Goal: Task Accomplishment & Management: Complete application form

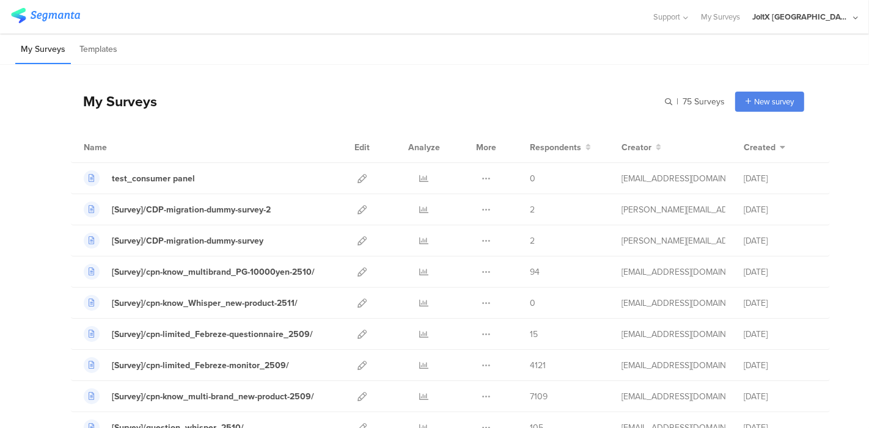
scroll to position [68, 0]
click at [357, 175] on icon at bounding box center [361, 178] width 9 height 9
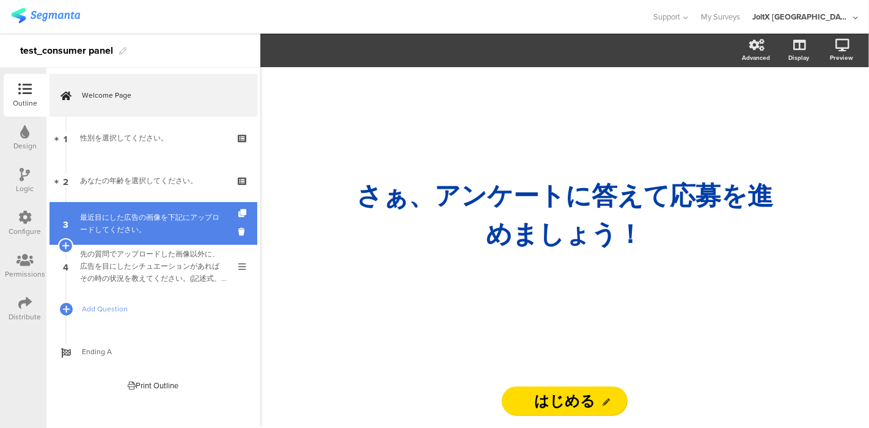
click at [122, 231] on div "最近目にした広告の画像を下記にアップロードしてください。" at bounding box center [153, 223] width 146 height 24
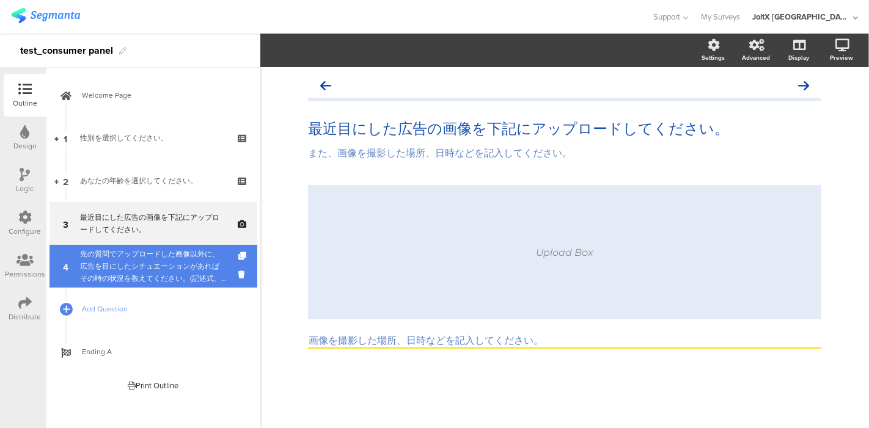
drag, startPoint x: 133, startPoint y: 233, endPoint x: 133, endPoint y: 245, distance: 12.2
click at [133, 233] on div "最近目にした広告の画像を下記にアップロードしてください。" at bounding box center [153, 223] width 146 height 24
click at [133, 261] on div "先の質問でアップロードした画像以外に、広告を目にしたシチュエーションがあればその時の状況を教えてください。(記述式、最大7つ)" at bounding box center [153, 266] width 146 height 37
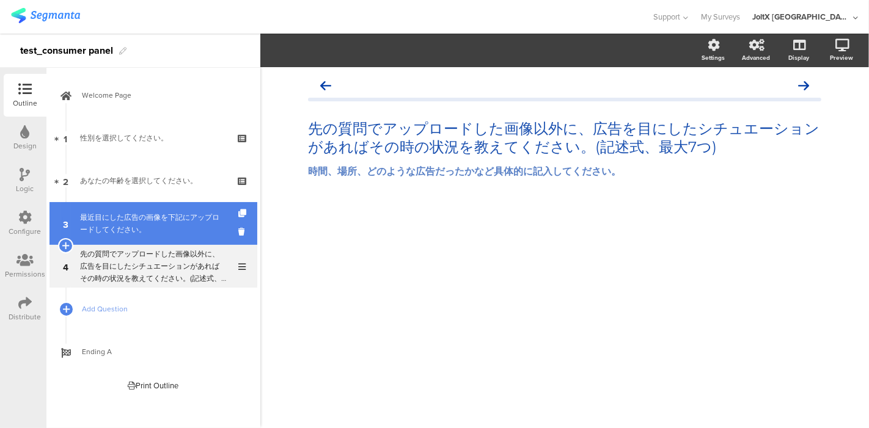
click at [129, 216] on div "最近目にした広告の画像を下記にアップロードしてください。" at bounding box center [153, 223] width 146 height 24
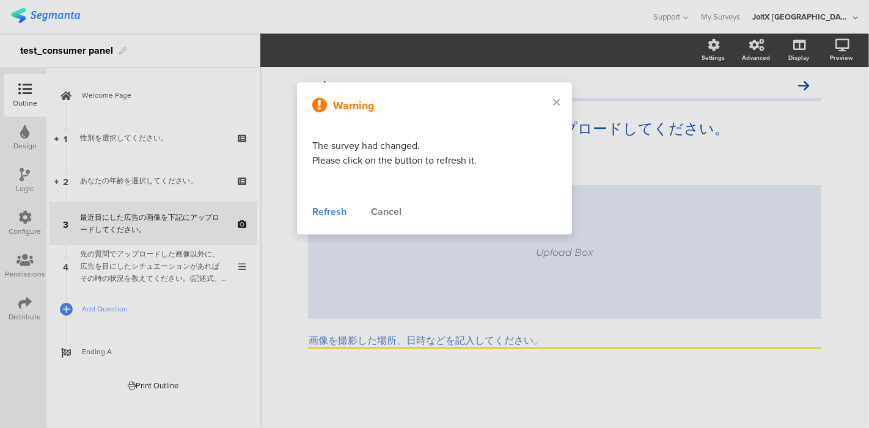
click at [324, 211] on div "Refresh" at bounding box center [329, 212] width 34 height 15
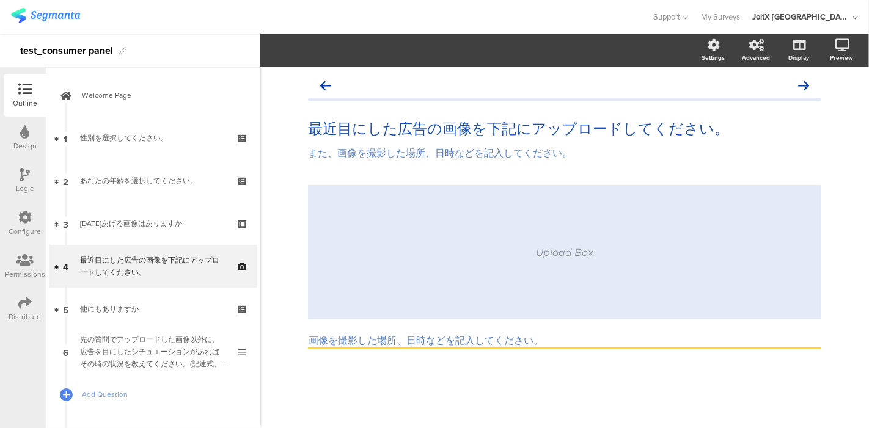
scroll to position [18, 0]
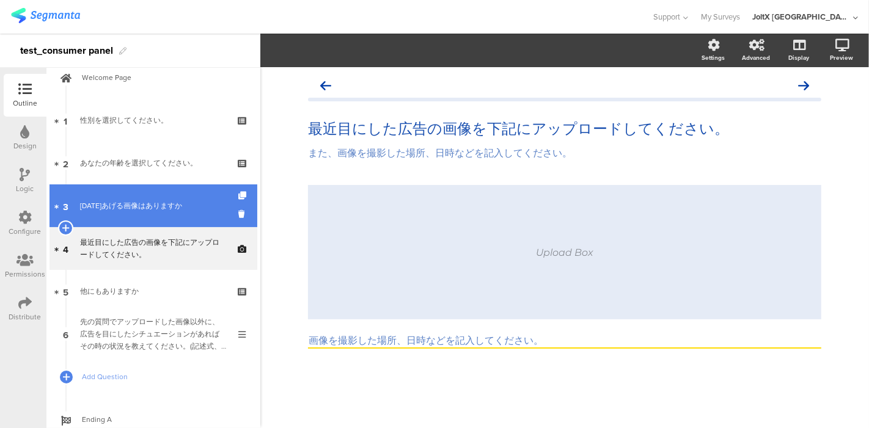
click at [174, 196] on link "3 今日あげる画像はありますか" at bounding box center [153, 205] width 208 height 43
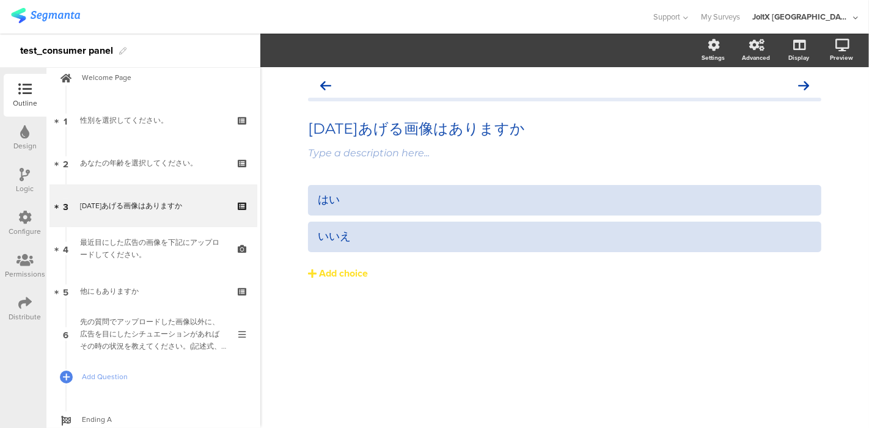
click at [0, 0] on icon at bounding box center [0, 0] width 0 height 0
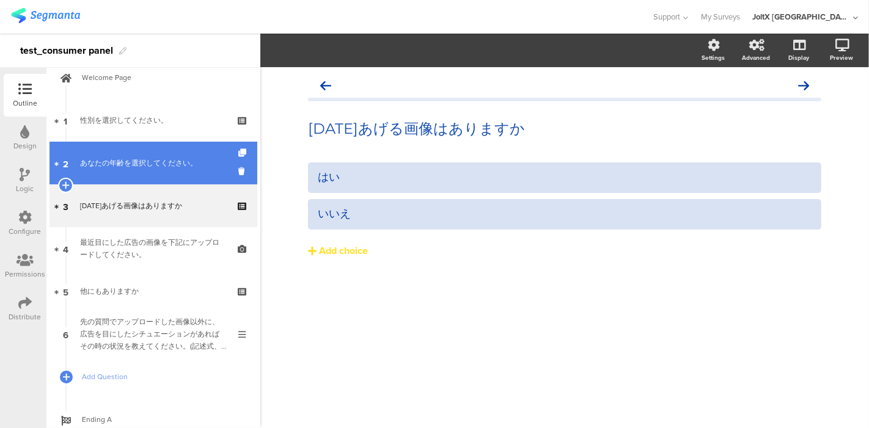
drag, startPoint x: 133, startPoint y: 159, endPoint x: 129, endPoint y: 165, distance: 7.0
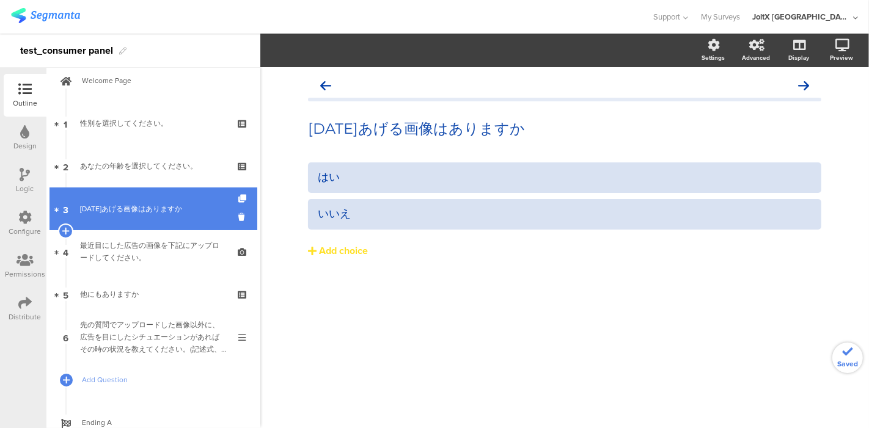
click at [115, 205] on div "今日あげる画像はありますか" at bounding box center [153, 209] width 146 height 12
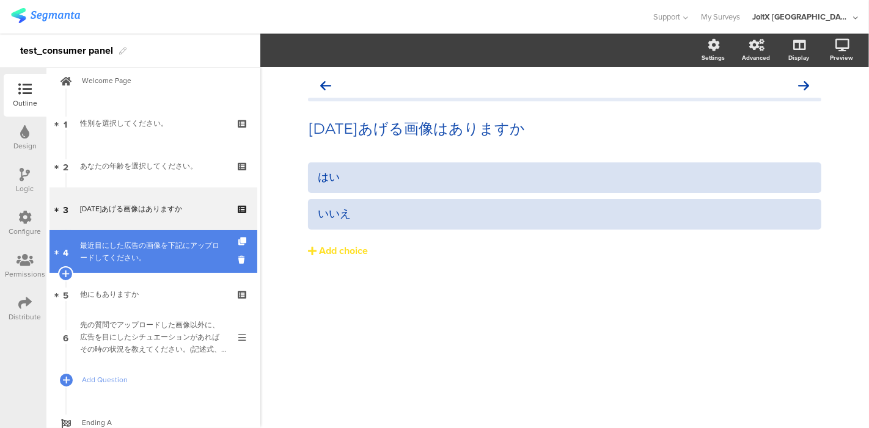
click at [127, 239] on div "最近目にした広告の画像を下記にアップロードしてください。" at bounding box center [153, 251] width 146 height 24
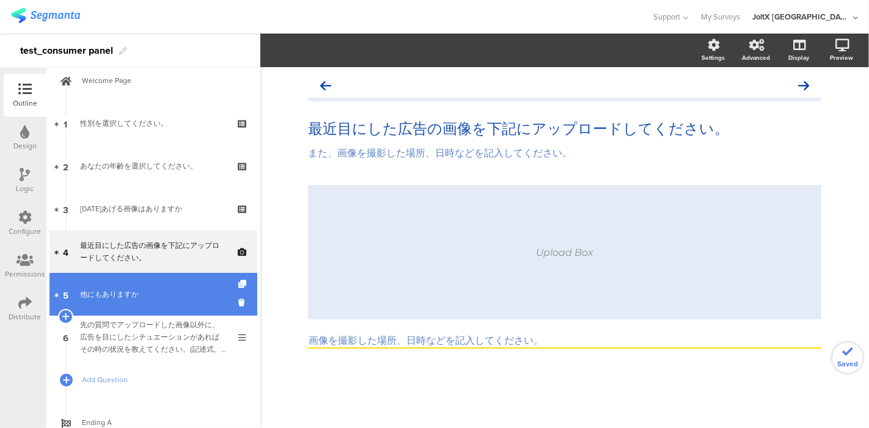
click at [112, 291] on div "他にもありますか" at bounding box center [153, 294] width 146 height 12
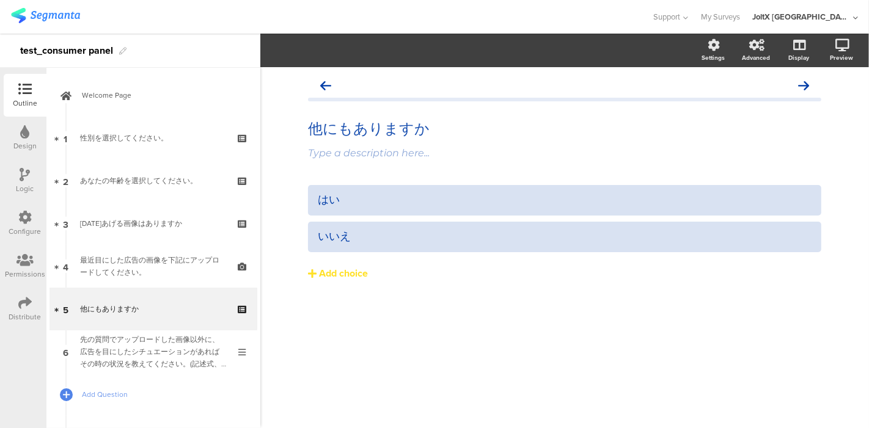
click at [324, 337] on div "他にもありますか 他にもありますか Type a description here... はい" at bounding box center [565, 202] width 538 height 271
click at [324, 334] on div "他にもありますか 他にもありますか Type a description here... はい" at bounding box center [565, 202] width 538 height 271
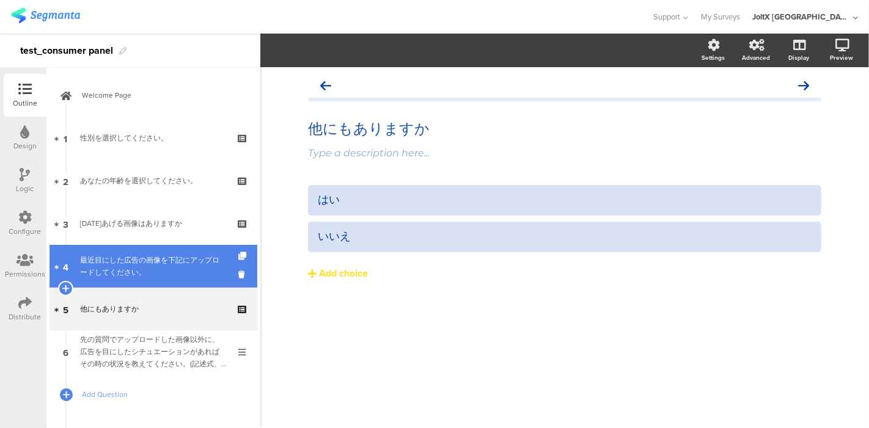
click at [129, 261] on div "最近目にした広告の画像を下記にアップロードしてください。" at bounding box center [153, 266] width 146 height 24
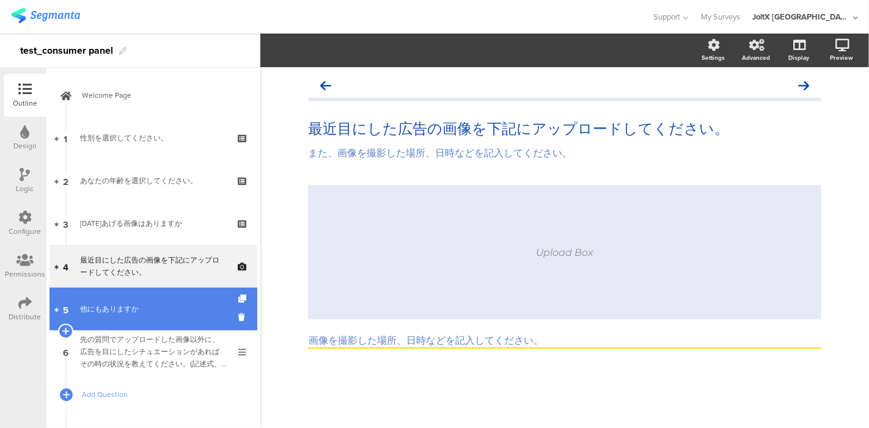
click at [138, 312] on div "他にもありますか" at bounding box center [153, 309] width 146 height 12
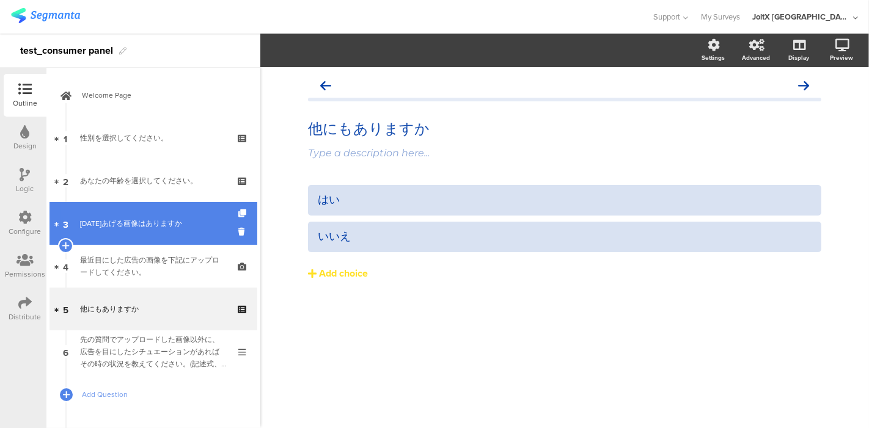
click at [133, 226] on div "今日あげる画像はありますか" at bounding box center [153, 223] width 146 height 12
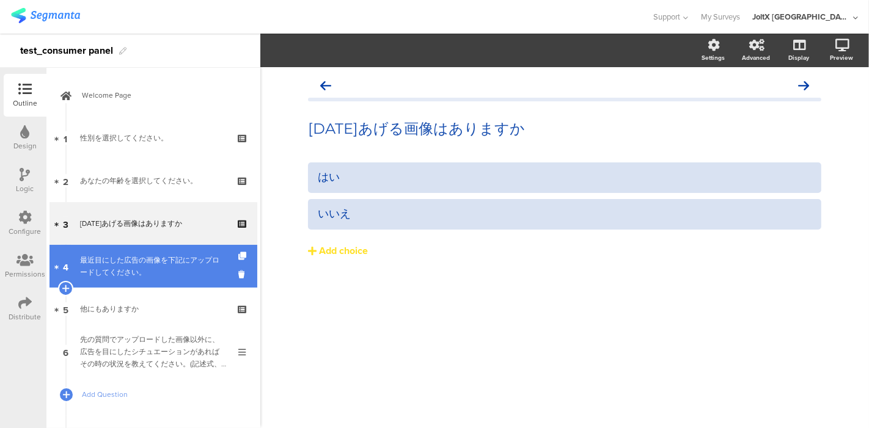
click at [136, 255] on div "最近目にした広告の画像を下記にアップロードしてください。" at bounding box center [153, 266] width 146 height 24
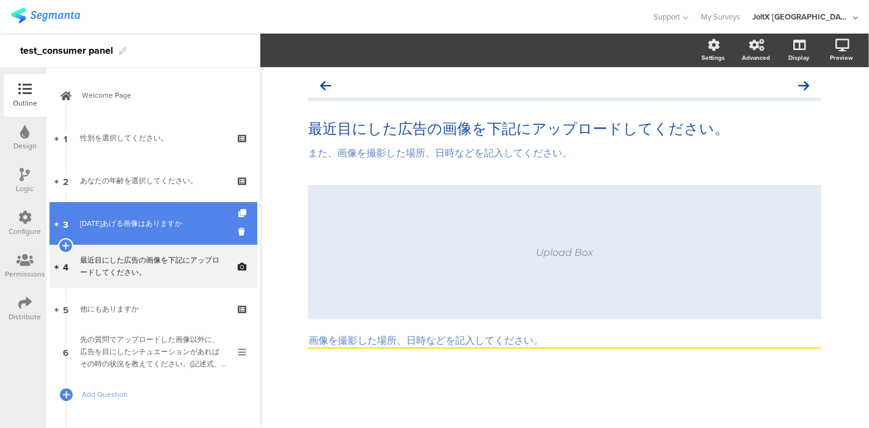
click at [117, 224] on div "今日あげる画像はありますか" at bounding box center [153, 223] width 146 height 12
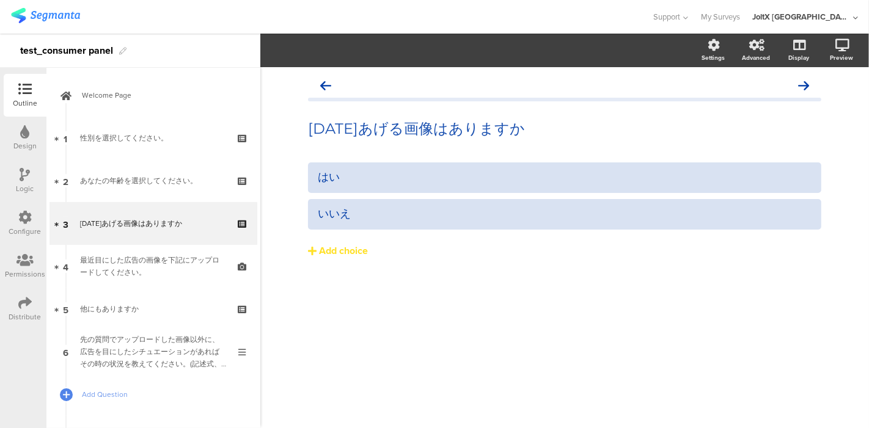
click at [26, 172] on icon at bounding box center [25, 174] width 10 height 13
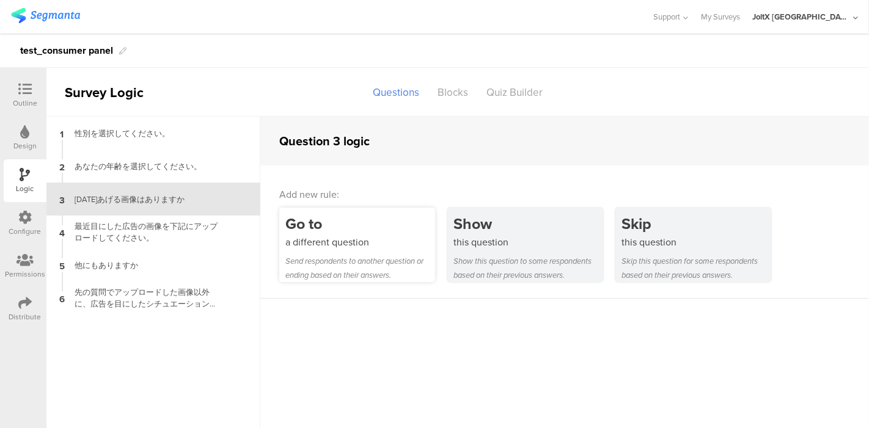
click at [385, 251] on div "Go to a different question Send respondents to another question or ending based…" at bounding box center [357, 245] width 156 height 75
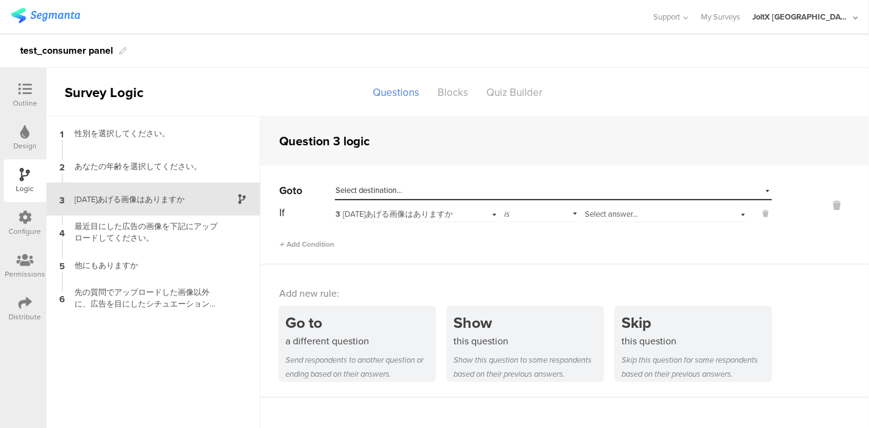
click at [613, 217] on span "Select answer..." at bounding box center [611, 214] width 53 height 12
click at [617, 228] on div "はい" at bounding box center [665, 230] width 161 height 17
click at [475, 189] on div "Select destination..." at bounding box center [496, 190] width 323 height 11
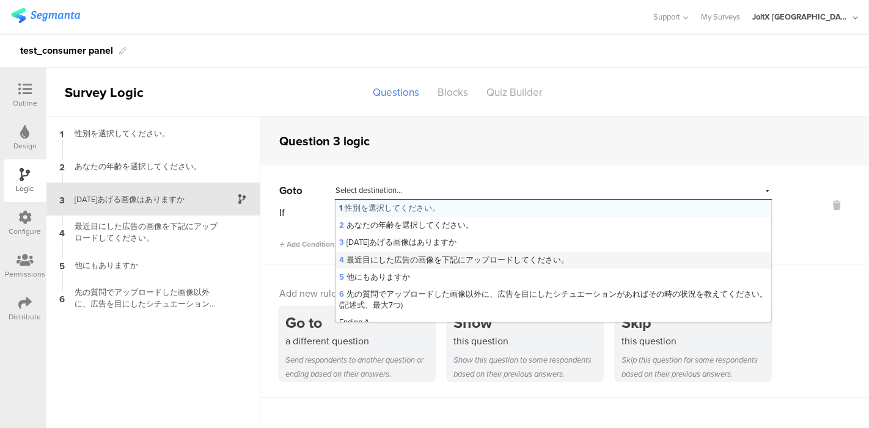
click at [447, 256] on span "4 最近目にした広告の画像を下記にアップロードしてください。" at bounding box center [454, 260] width 230 height 12
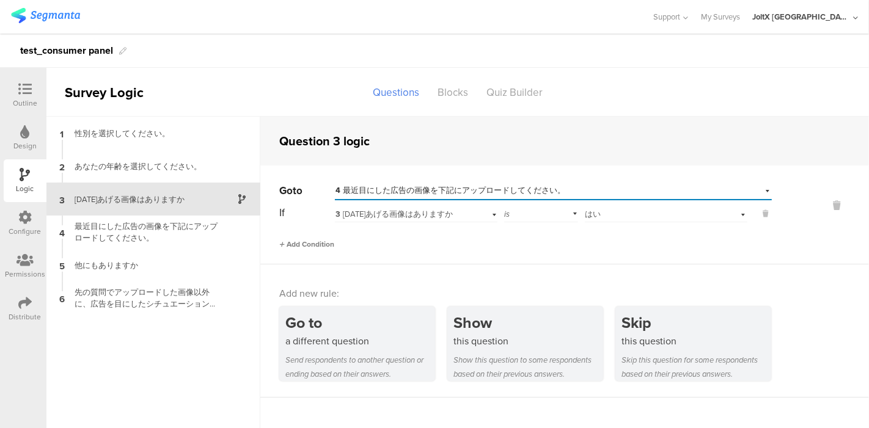
click at [282, 247] on icon at bounding box center [281, 244] width 5 height 6
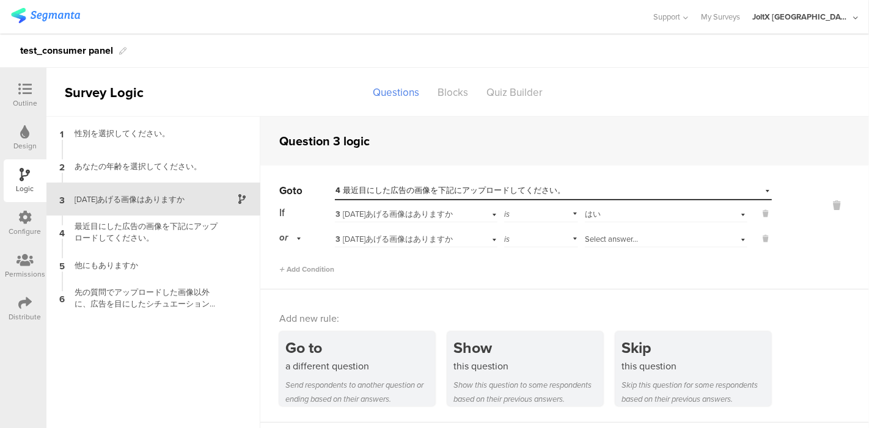
click at [602, 239] on span "Select answer..." at bounding box center [611, 239] width 53 height 12
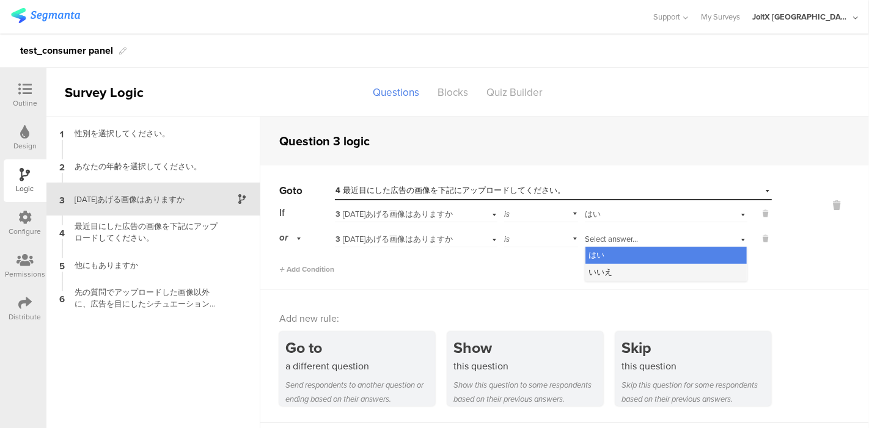
click at [604, 269] on span "いいえ" at bounding box center [601, 272] width 24 height 12
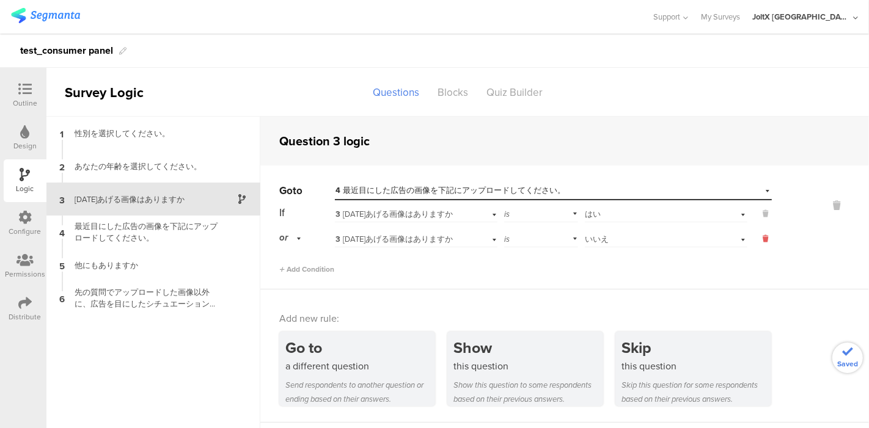
click at [760, 238] on button at bounding box center [759, 238] width 24 height 11
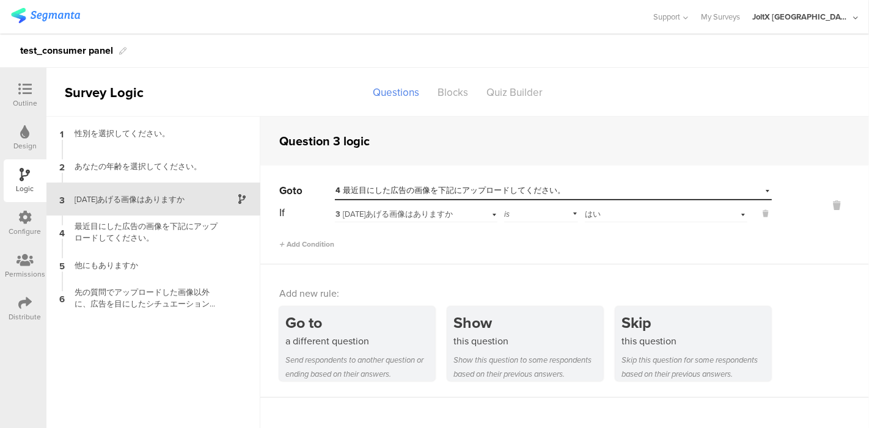
click at [443, 272] on div "Add new rule: Go to a different question Send respondents to another question o…" at bounding box center [564, 330] width 608 height 133
click at [294, 247] on span "Add Condition" at bounding box center [306, 244] width 55 height 11
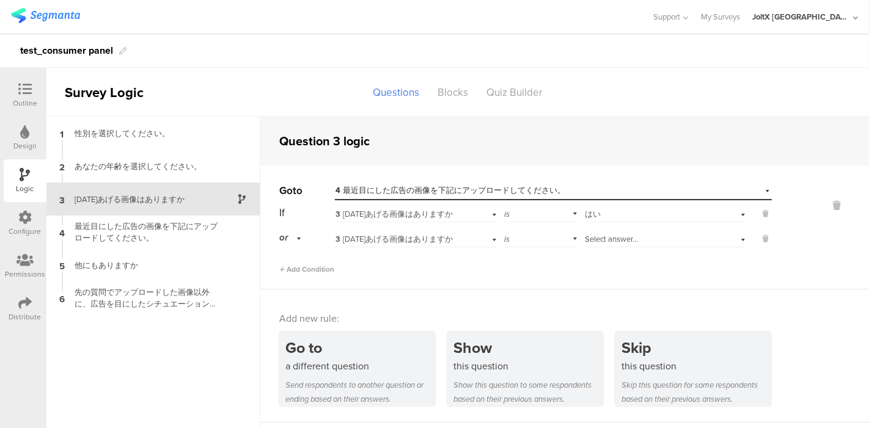
click at [294, 241] on div "or" at bounding box center [292, 237] width 26 height 19
click at [310, 268] on div "and" at bounding box center [306, 272] width 53 height 17
click at [676, 245] on div "Select answer..." at bounding box center [666, 237] width 162 height 19
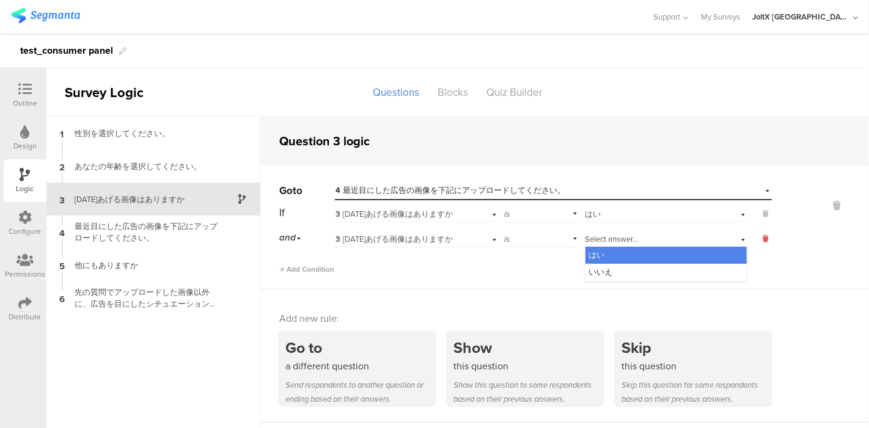
click at [768, 238] on icon at bounding box center [765, 238] width 5 height 11
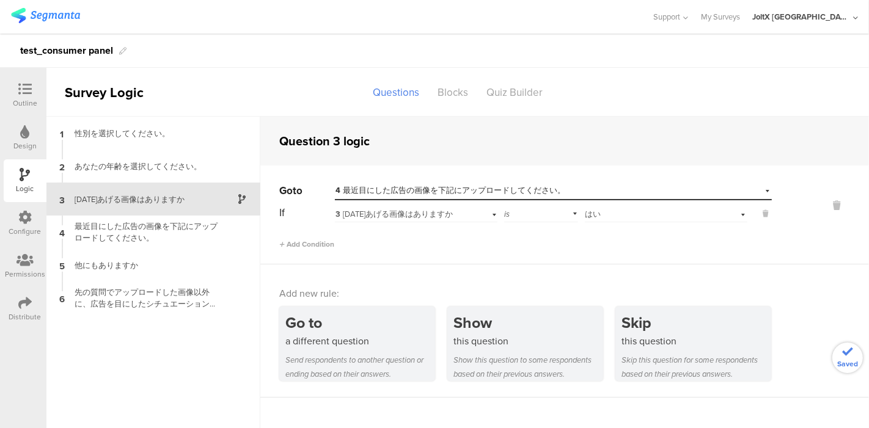
click at [556, 284] on div "Add new rule: Go to a different question Send respondents to another question o…" at bounding box center [564, 330] width 608 height 133
click at [462, 273] on div "Add new rule: Go to a different question Send respondents to another question o…" at bounding box center [564, 330] width 608 height 133
click at [578, 104] on sg-section-page-header "Survey Logic Questions Blocks Quiz Builder" at bounding box center [457, 92] width 822 height 49
click at [487, 286] on div "Add new rule:" at bounding box center [565, 293] width 572 height 14
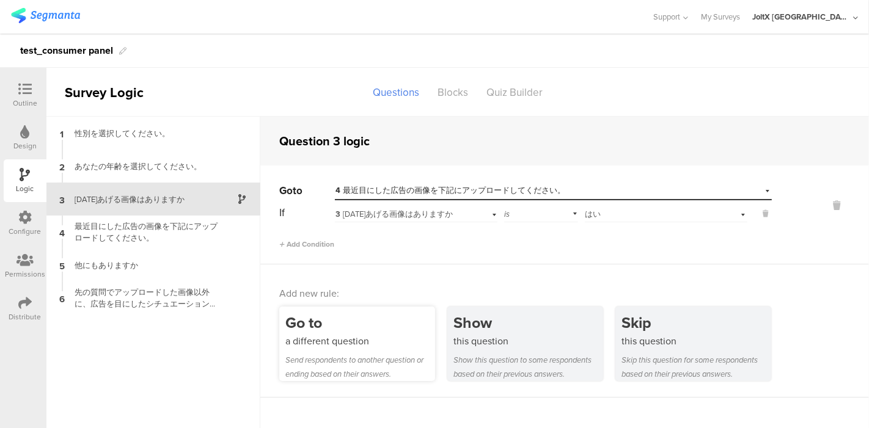
click at [387, 325] on div "Go to" at bounding box center [360, 323] width 150 height 23
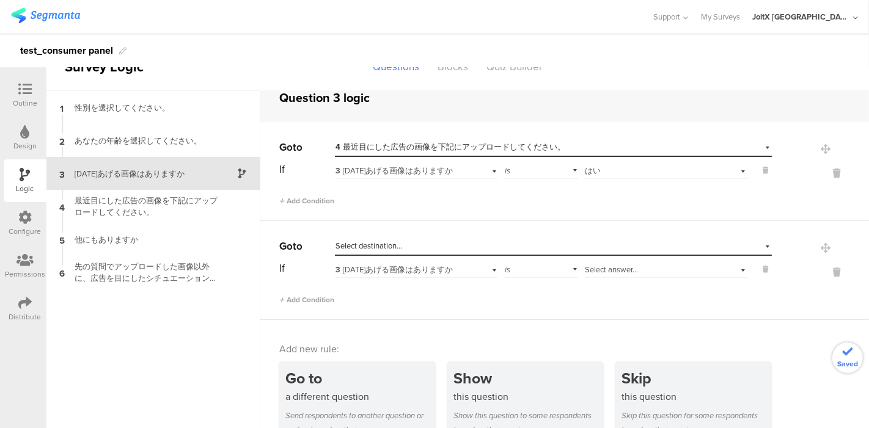
scroll to position [49, 0]
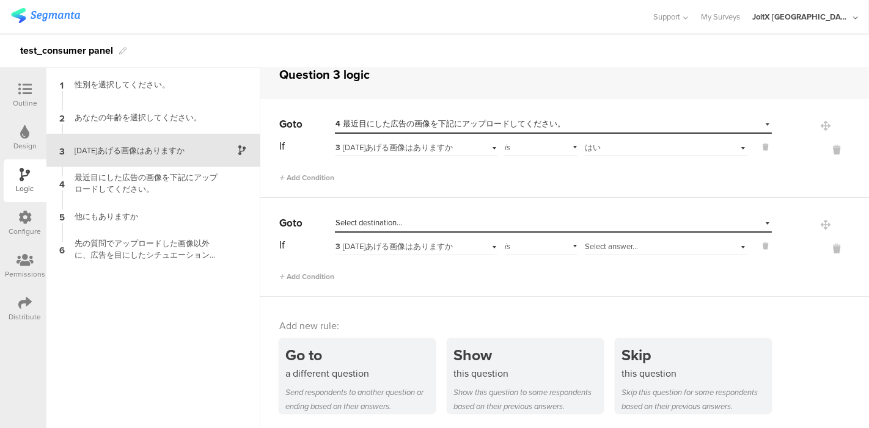
click at [610, 245] on span "Select answer..." at bounding box center [611, 247] width 53 height 12
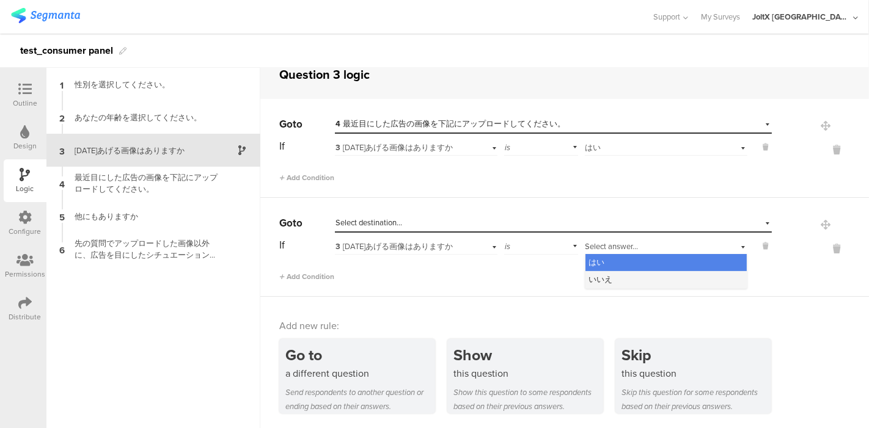
click at [612, 277] on div "いいえ" at bounding box center [665, 279] width 161 height 17
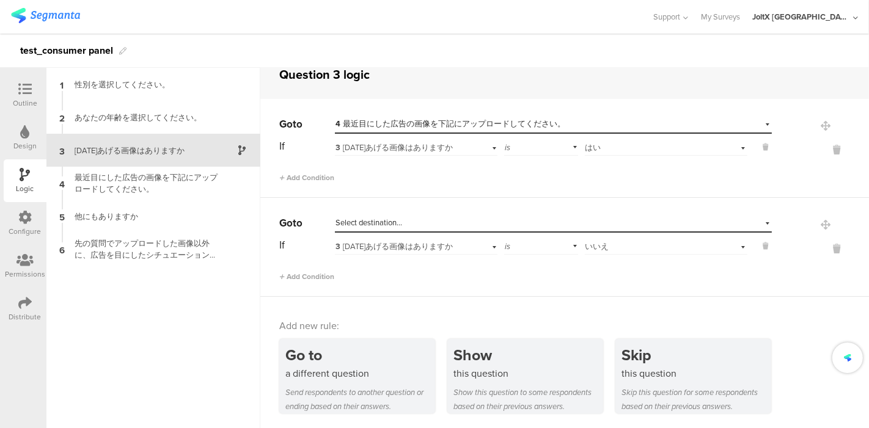
click at [478, 224] on div "Select destination..." at bounding box center [496, 222] width 323 height 11
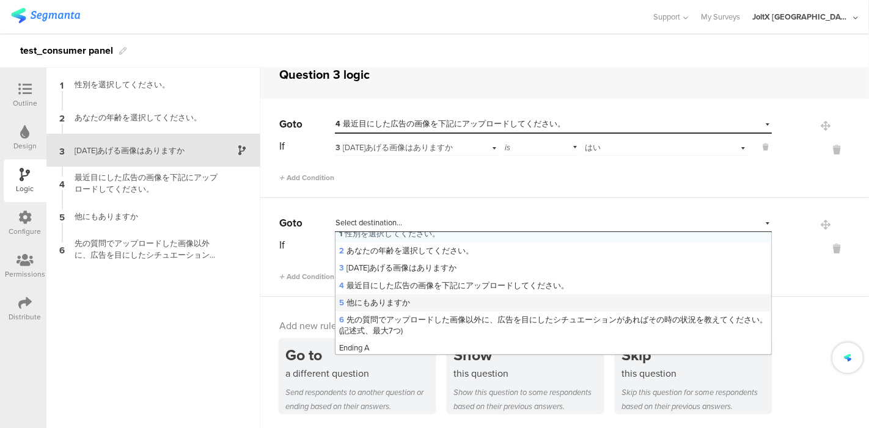
scroll to position [9, 0]
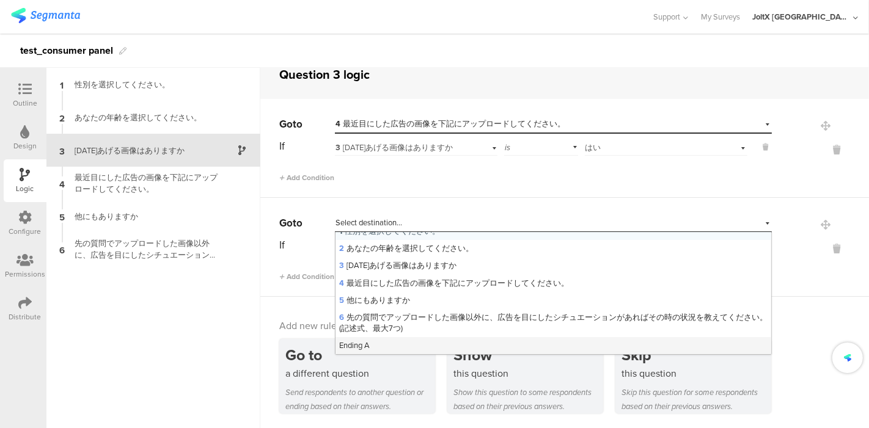
click at [371, 342] on div "Ending A" at bounding box center [553, 345] width 436 height 17
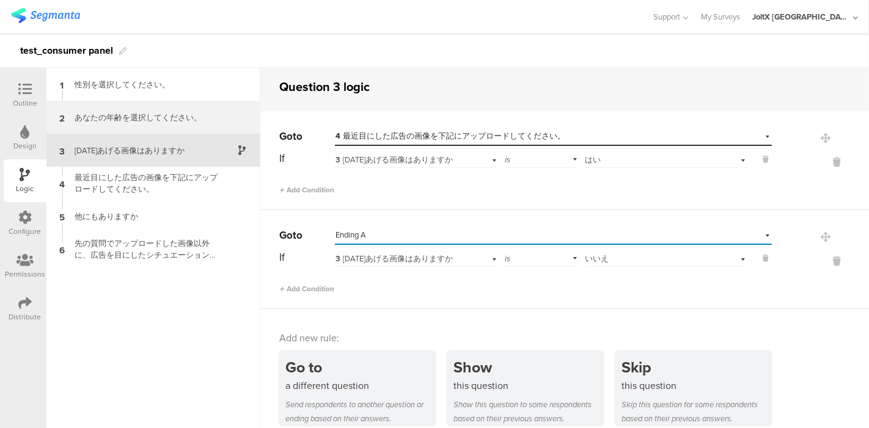
scroll to position [0, 0]
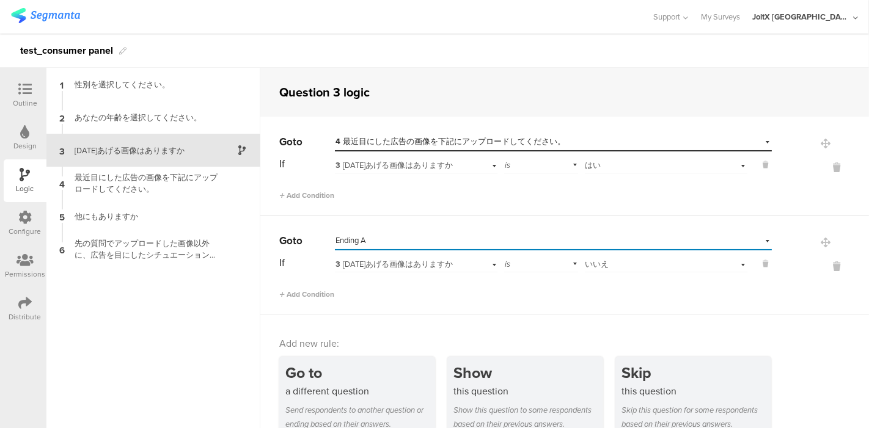
click at [23, 86] on icon at bounding box center [24, 88] width 13 height 13
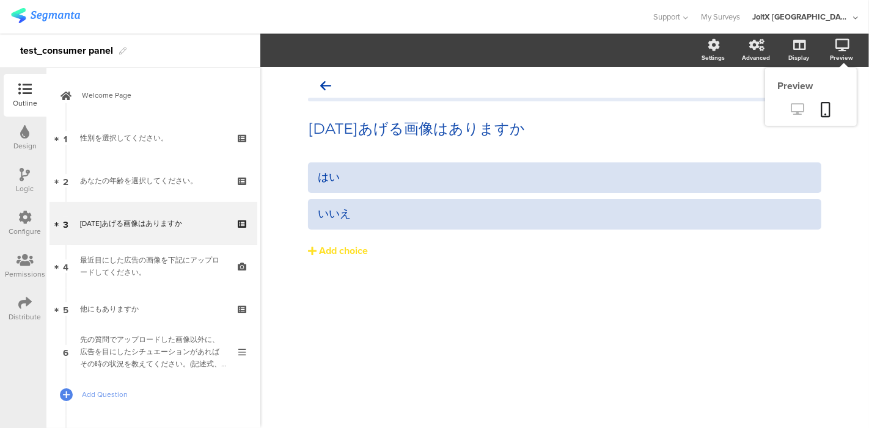
click at [795, 109] on icon at bounding box center [797, 109] width 13 height 12
click at [803, 109] on icon at bounding box center [797, 109] width 13 height 12
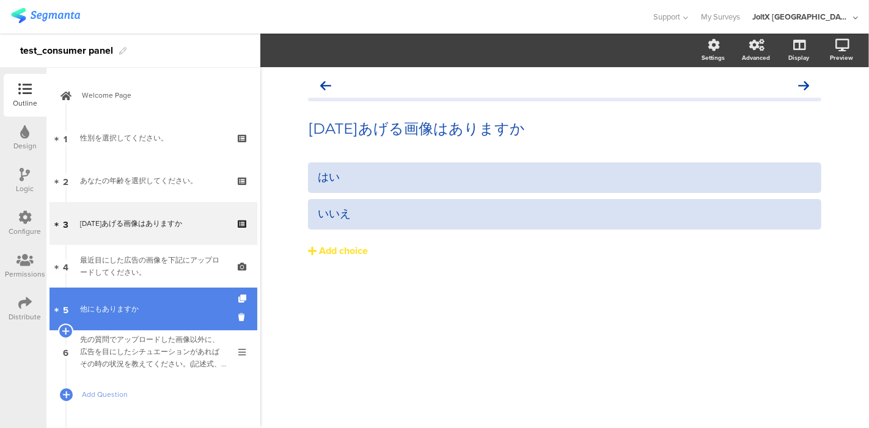
click at [113, 306] on div "他にもありますか" at bounding box center [153, 309] width 146 height 12
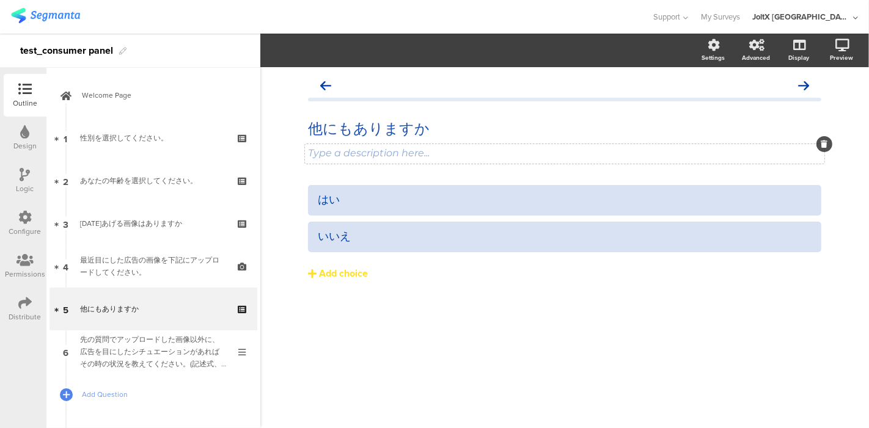
click at [821, 144] on icon at bounding box center [824, 143] width 7 height 7
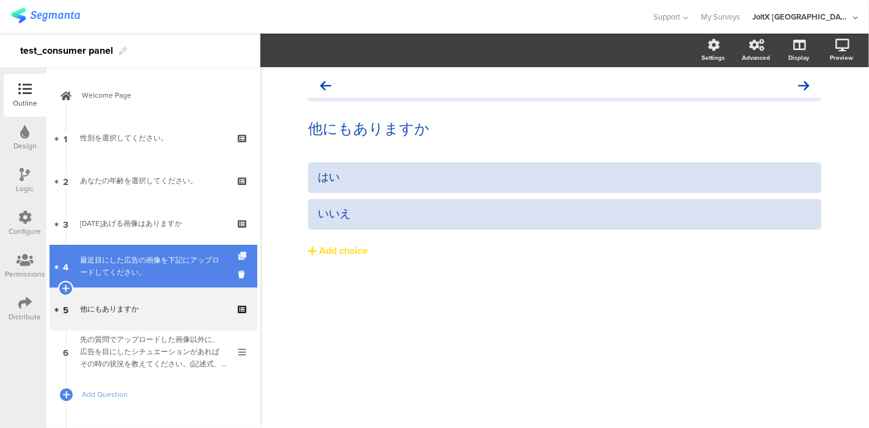
click at [238, 254] on icon at bounding box center [243, 256] width 10 height 8
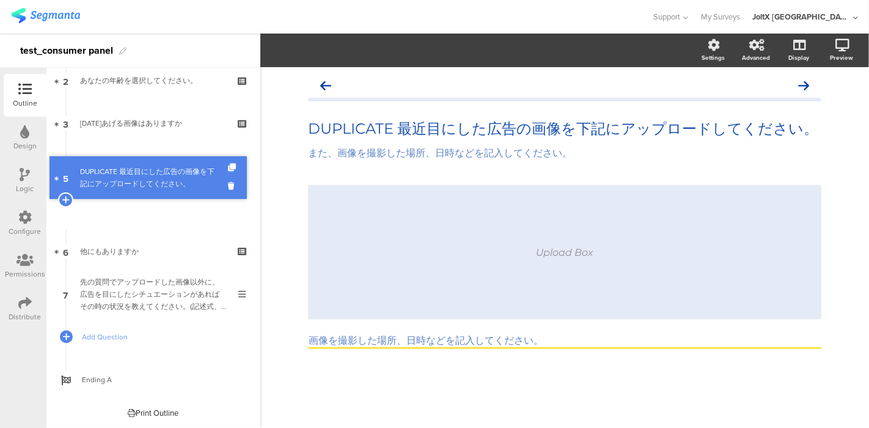
scroll to position [57, 0]
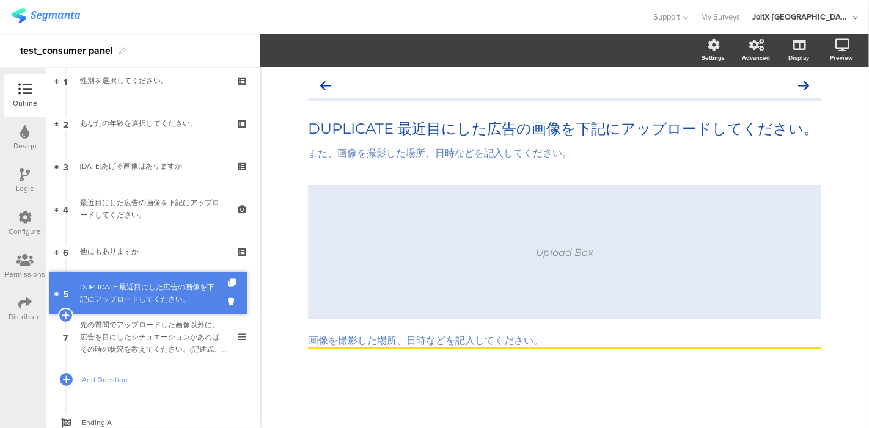
drag, startPoint x: 141, startPoint y: 212, endPoint x: 144, endPoint y: 296, distance: 84.3
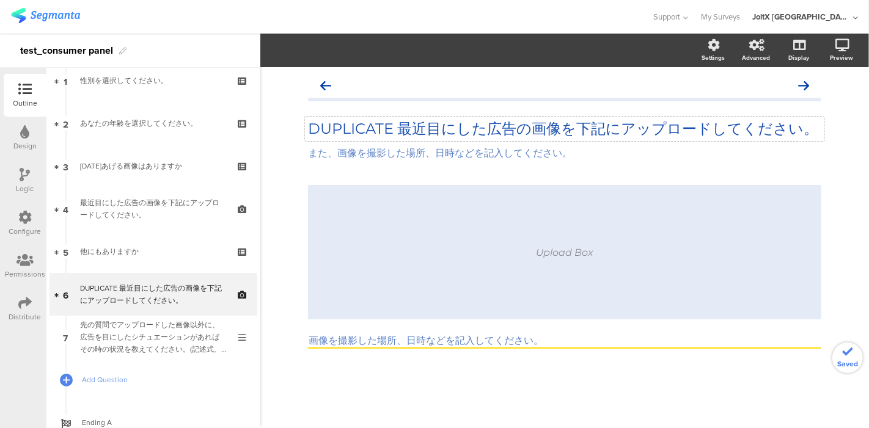
click at [397, 128] on p "DUPLICATE 最近目にした広告の画像を下記にアップロードしてください。" at bounding box center [564, 129] width 513 height 18
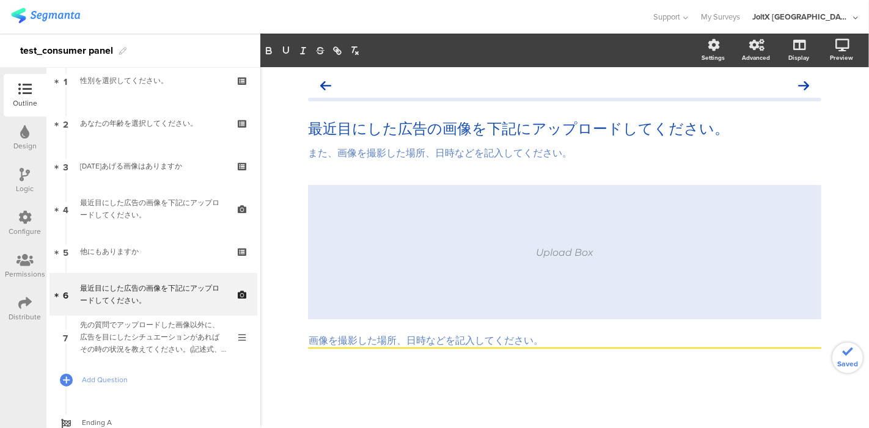
click at [333, 393] on div "最近目にした広告の画像を下記にアップロードしてください。 最近目にした広告の画像を下記にアップロードしてください。 また、画像を撮影した場所、日時などを記入し…" at bounding box center [565, 232] width 538 height 330
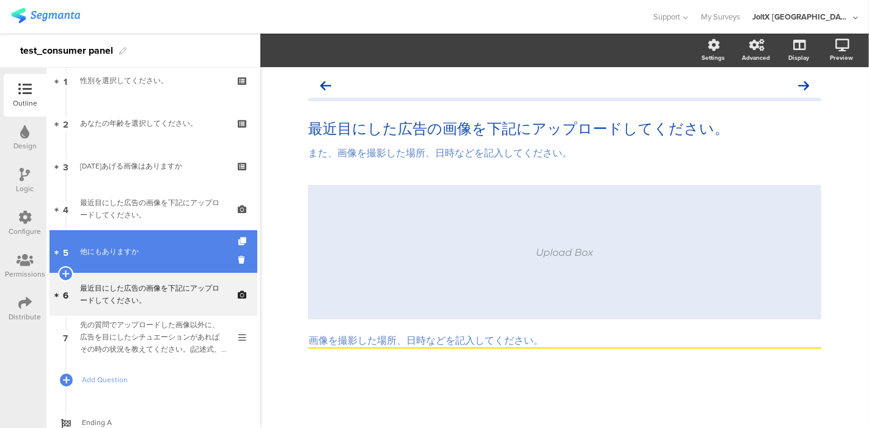
click at [122, 253] on div "他にもありますか" at bounding box center [153, 252] width 146 height 12
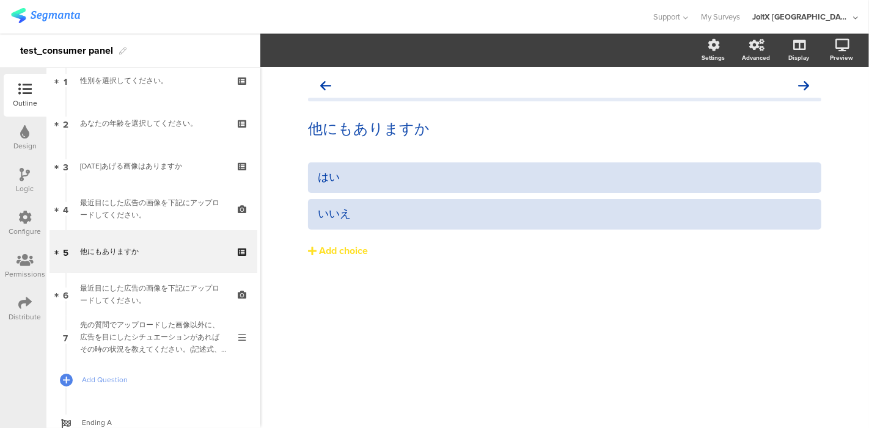
click at [29, 178] on icon at bounding box center [25, 174] width 10 height 13
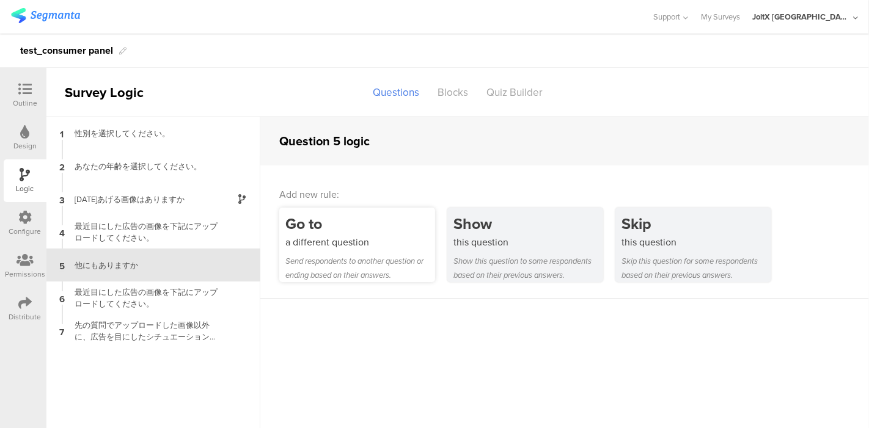
click at [360, 253] on div "Go to a different question Send respondents to another question or ending based…" at bounding box center [357, 245] width 156 height 75
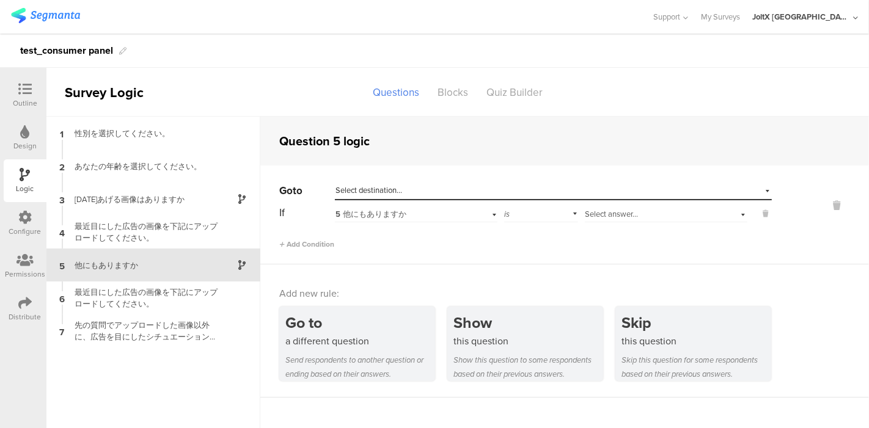
click at [436, 217] on div "5 他にもありますか" at bounding box center [400, 214] width 131 height 11
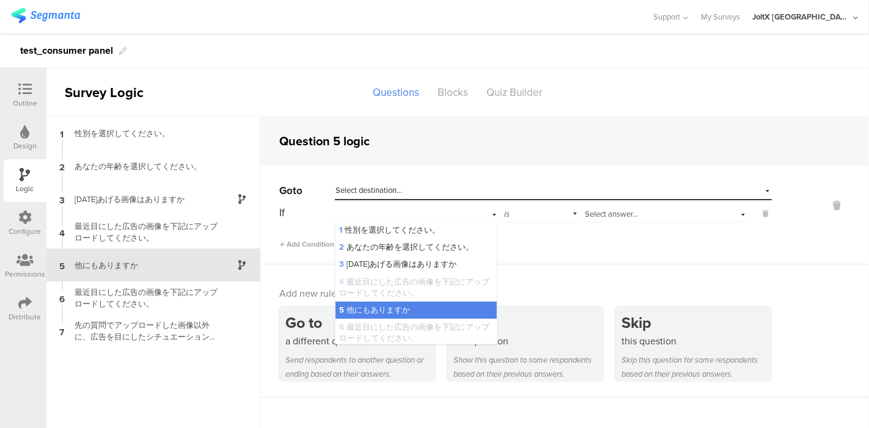
click at [539, 244] on div "Add Condition" at bounding box center [525, 238] width 492 height 21
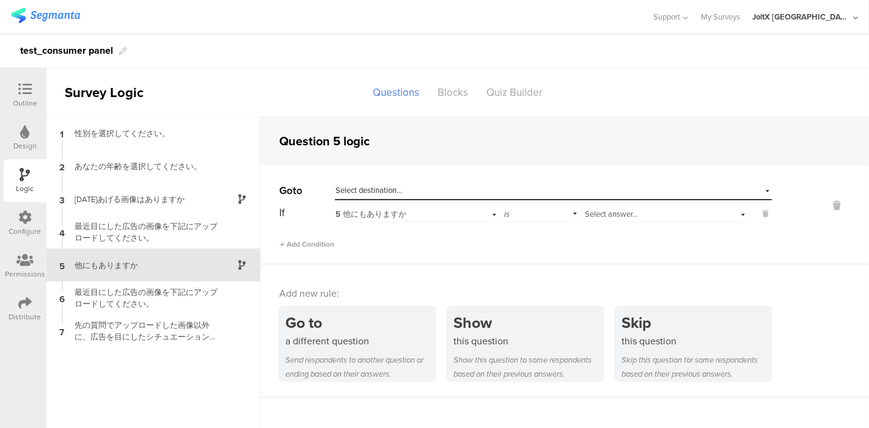
click at [628, 217] on span "Select answer..." at bounding box center [611, 214] width 53 height 12
click at [622, 230] on div "はい" at bounding box center [665, 230] width 161 height 17
click at [485, 189] on div "Select destination..." at bounding box center [496, 190] width 323 height 11
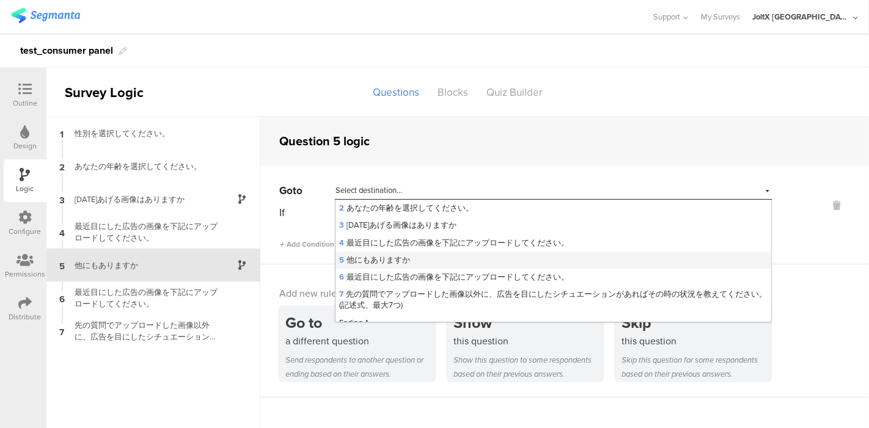
scroll to position [26, 0]
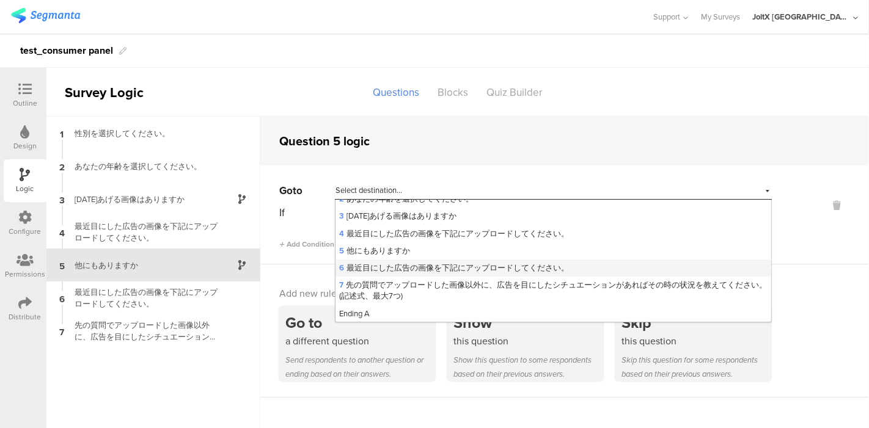
click at [438, 262] on span "6 最近目にした広告の画像を下記にアップロードしてください。" at bounding box center [454, 268] width 230 height 12
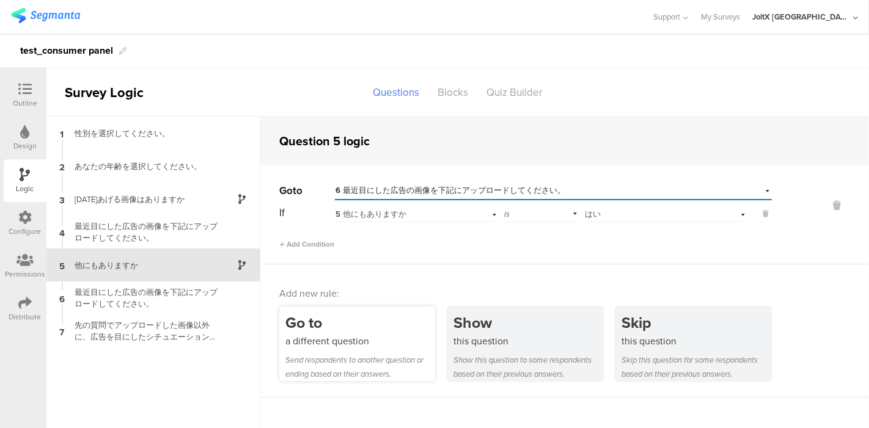
click at [367, 337] on div "a different question" at bounding box center [360, 341] width 150 height 14
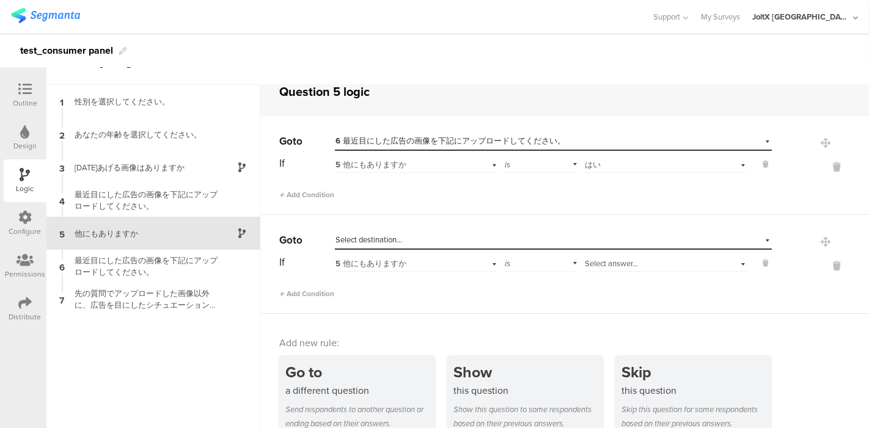
scroll to position [49, 0]
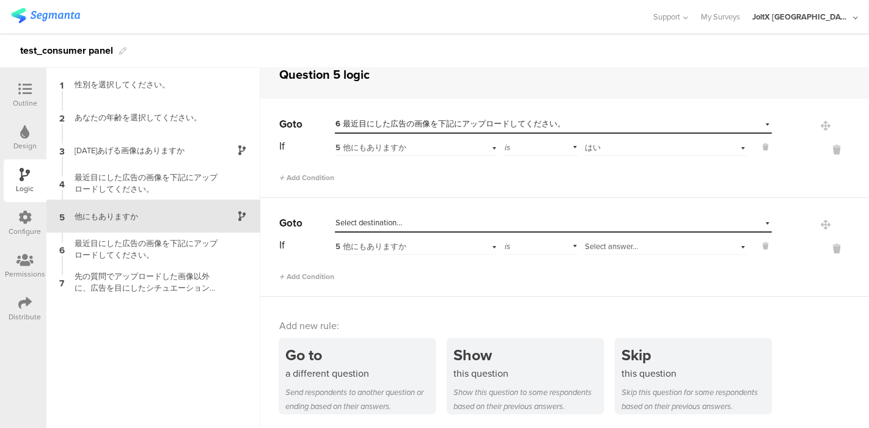
click at [624, 243] on span "Select answer..." at bounding box center [611, 247] width 53 height 12
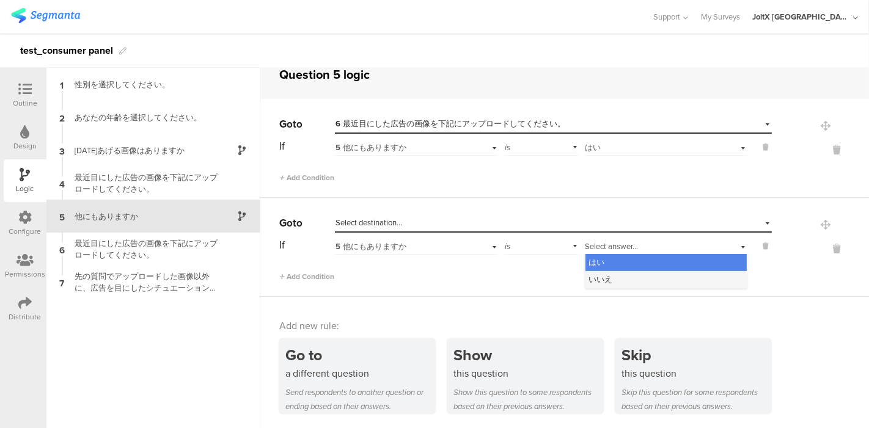
click at [611, 276] on div "いいえ" at bounding box center [665, 279] width 161 height 17
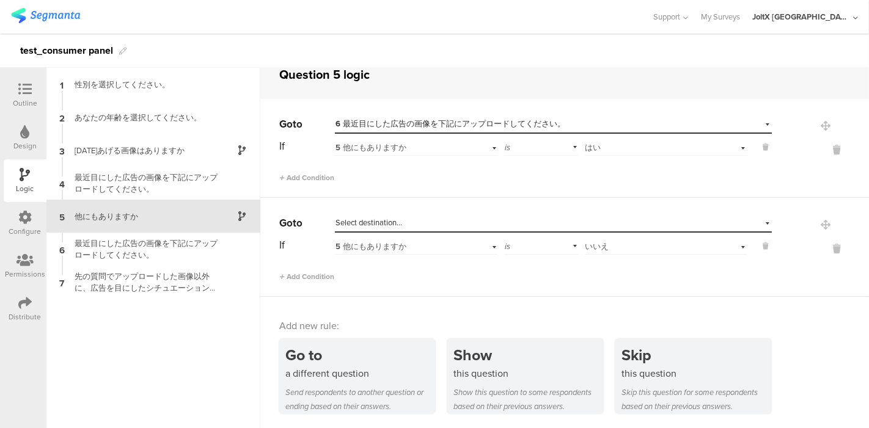
click at [534, 224] on div "Select destination..." at bounding box center [496, 222] width 323 height 11
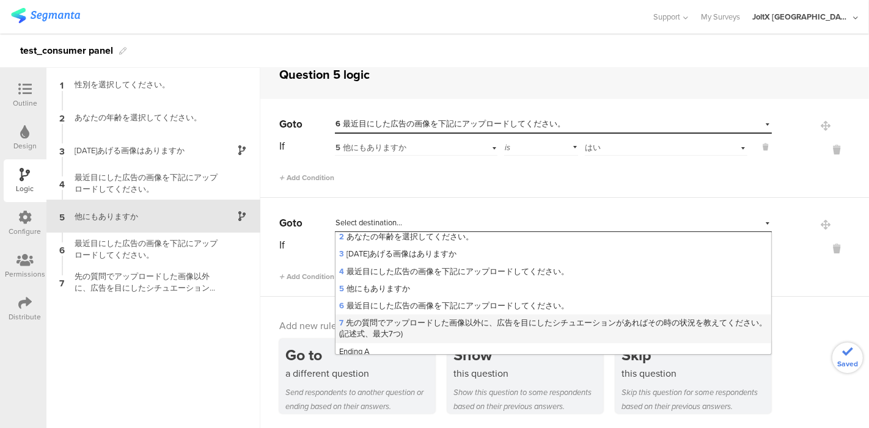
scroll to position [26, 0]
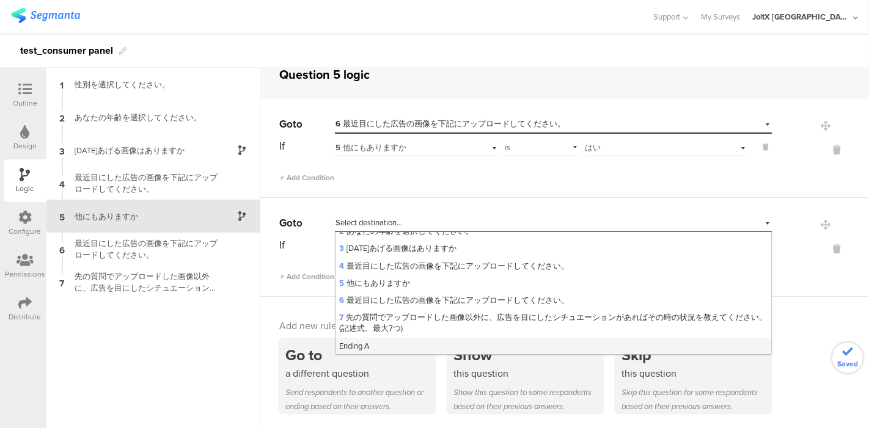
click at [414, 341] on div "Ending A" at bounding box center [553, 346] width 436 height 17
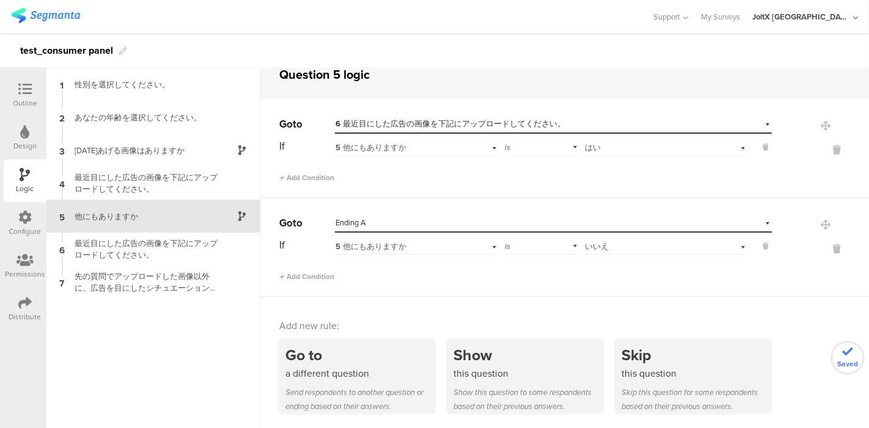
drag, startPoint x: 183, startPoint y: 330, endPoint x: 166, endPoint y: 316, distance: 21.7
click at [182, 330] on div "1 性別を選択してください。 2 あなたの年齢を選択してください。 3 今日あげる画像はありますか 4 最近目にした広告の画像を下記にアップロードしてください…" at bounding box center [153, 248] width 214 height 360
drag, startPoint x: 34, startPoint y: 103, endPoint x: 232, endPoint y: 200, distance: 219.6
click at [35, 103] on div "Outline" at bounding box center [25, 103] width 24 height 11
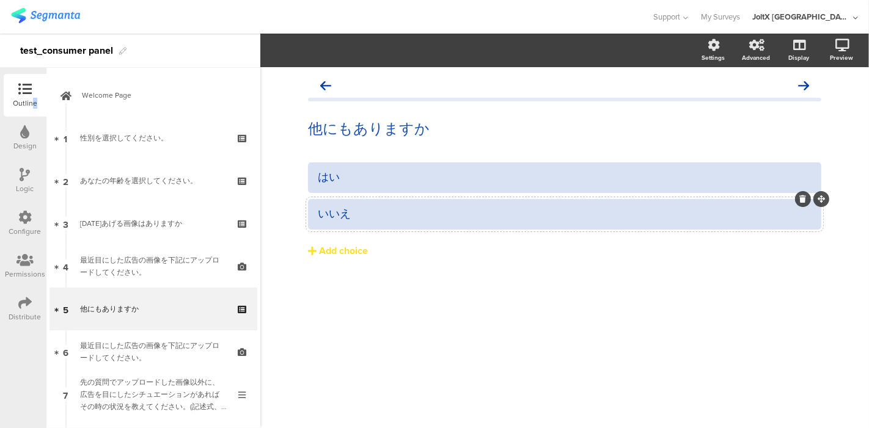
scroll to position [61, 0]
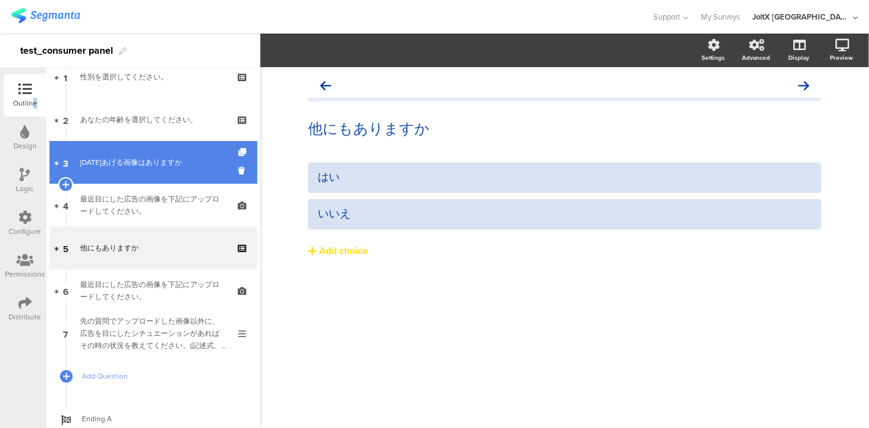
click at [112, 170] on link "3 今日あげる画像はありますか" at bounding box center [153, 162] width 208 height 43
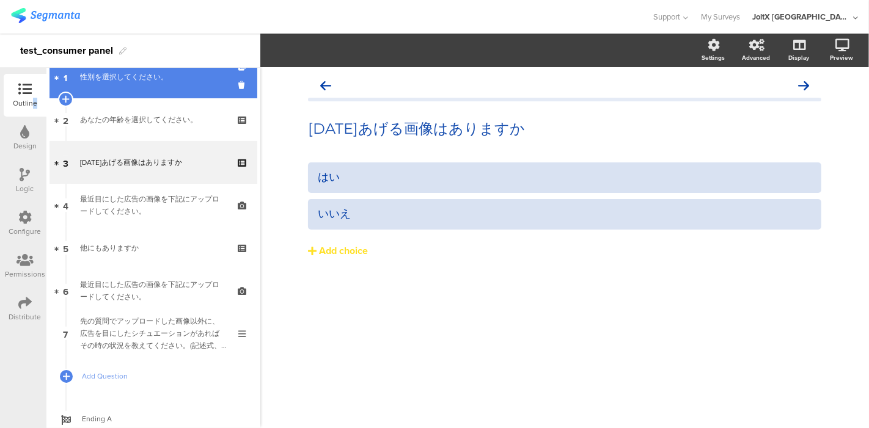
click at [129, 91] on link "1 性別を選択してください。" at bounding box center [153, 77] width 208 height 43
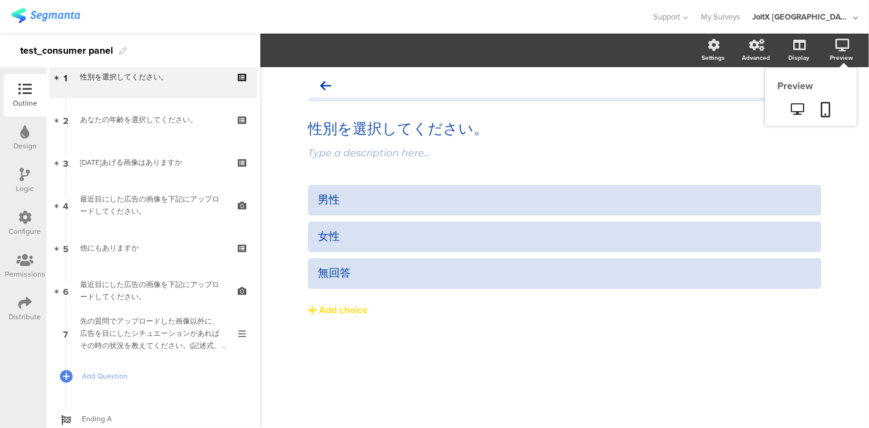
click at [838, 50] on icon at bounding box center [842, 45] width 14 height 12
click at [791, 113] on icon at bounding box center [797, 109] width 13 height 12
click at [802, 109] on icon at bounding box center [797, 109] width 13 height 12
click at [800, 107] on icon at bounding box center [797, 109] width 13 height 12
click at [305, 335] on div "性別を選択してください。 性別を選択してください。 Type a description here... 男性 女性" at bounding box center [565, 220] width 538 height 307
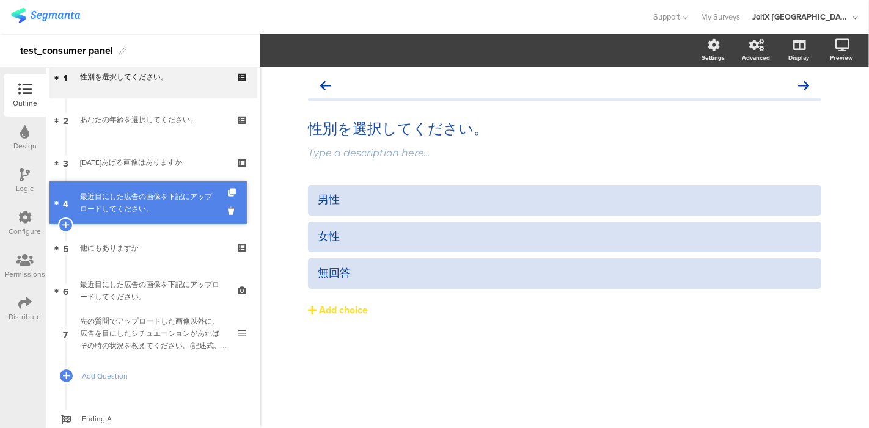
scroll to position [57, 0]
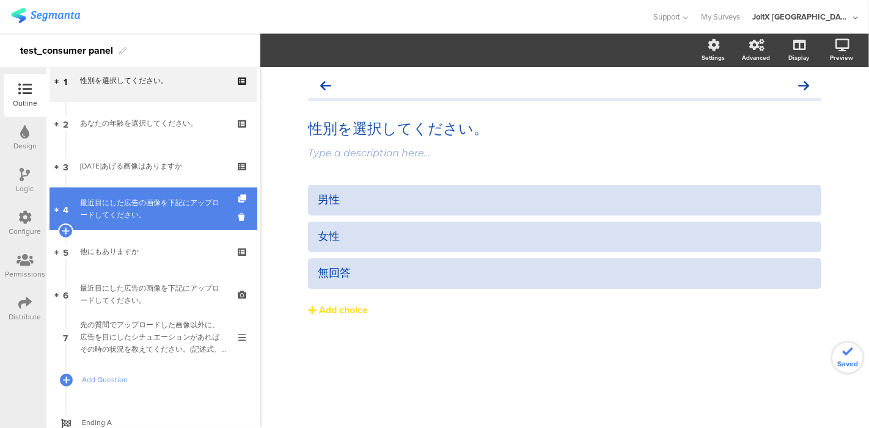
click at [115, 205] on div "最近目にした広告の画像を下記にアップロードしてください。" at bounding box center [153, 209] width 146 height 24
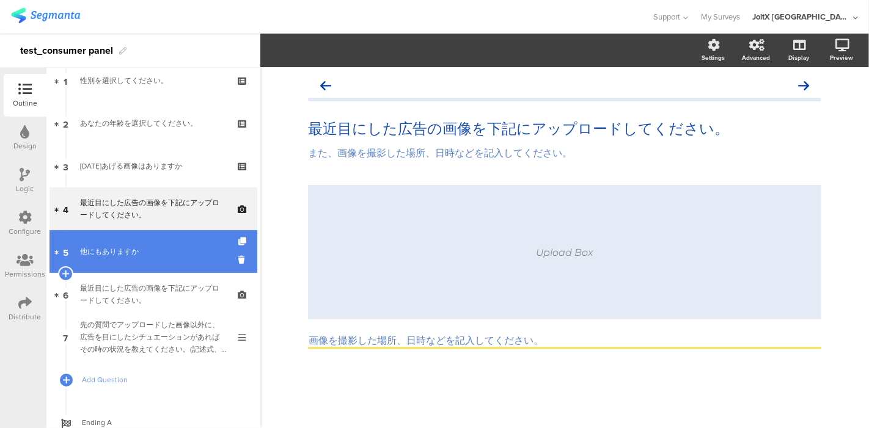
click at [98, 250] on div "他にもありますか" at bounding box center [153, 252] width 146 height 12
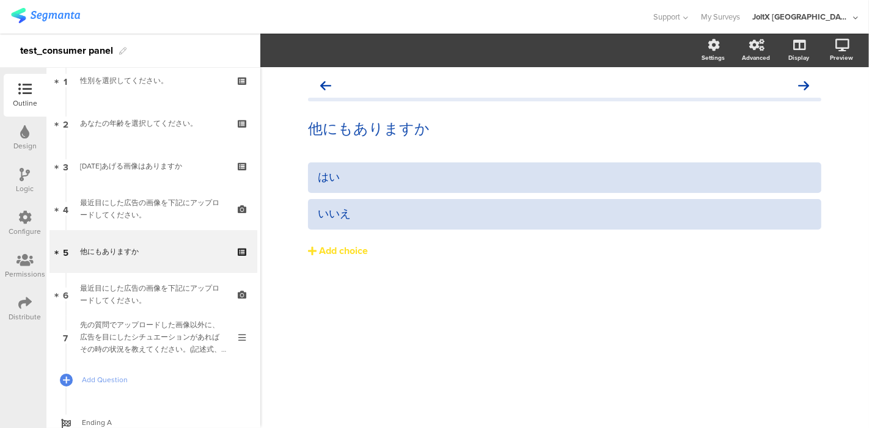
click at [427, 349] on div "他にもありますか 他にもありますか はい" at bounding box center [564, 247] width 608 height 361
click at [361, 328] on div "他にもありますか 他にもありますか はい" at bounding box center [564, 247] width 608 height 361
click at [361, 327] on div "他にもありますか 他にもありますか はい" at bounding box center [564, 247] width 608 height 361
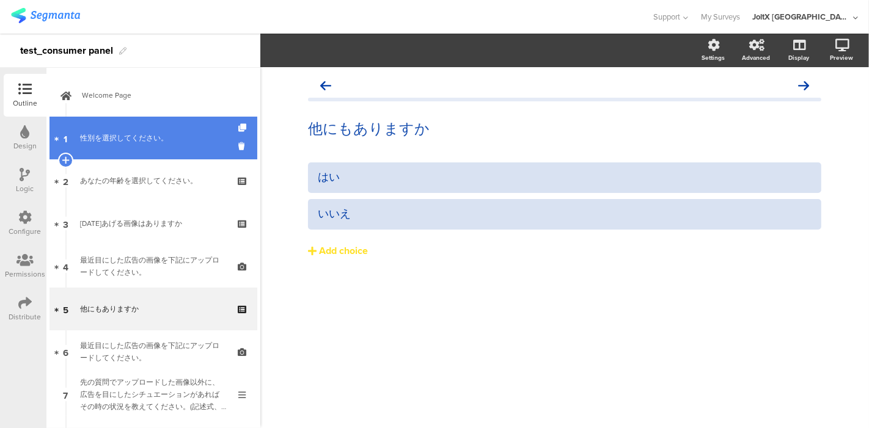
click at [106, 139] on div "性別を選択してください。" at bounding box center [153, 138] width 146 height 12
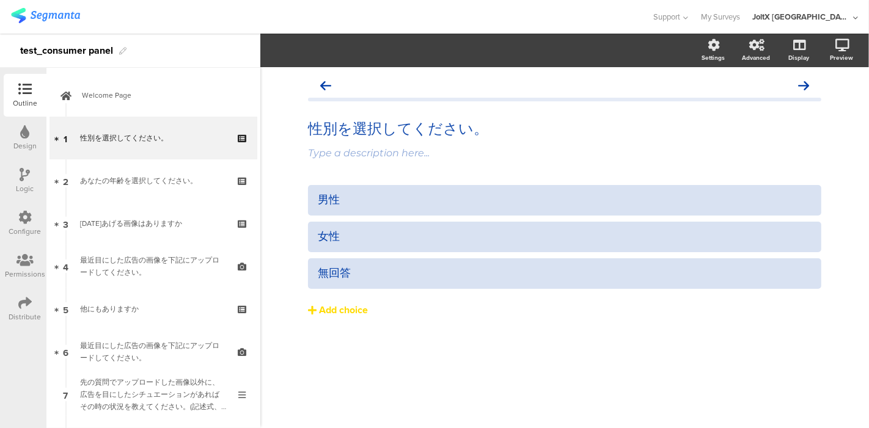
click at [385, 321] on button "Add choice" at bounding box center [564, 310] width 513 height 31
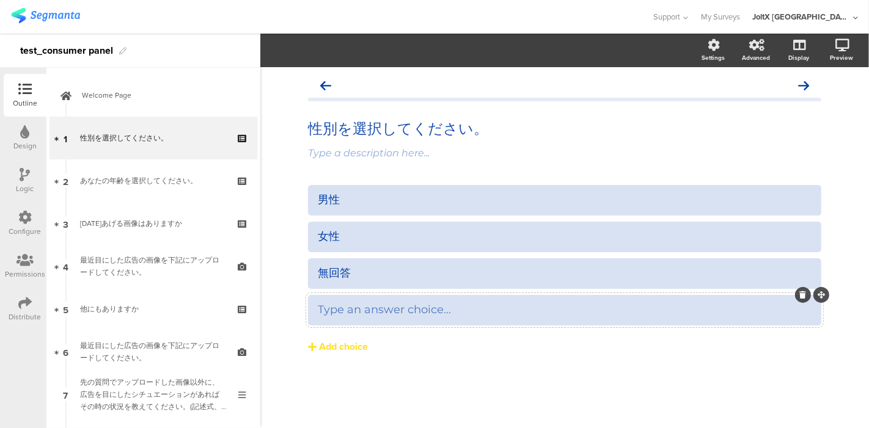
click at [807, 288] on div at bounding box center [810, 295] width 37 height 16
click at [800, 294] on icon at bounding box center [803, 294] width 7 height 7
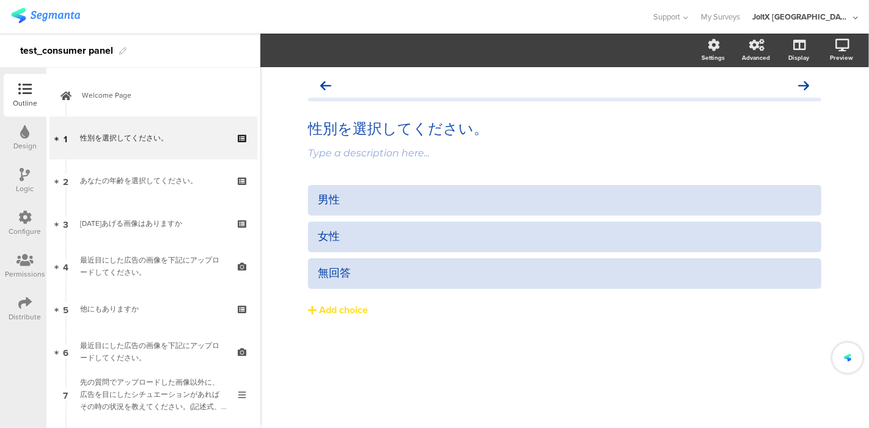
click at [600, 377] on div "性別を選択してください。 性別を選択してください。 Type a description here... 男性" at bounding box center [564, 247] width 608 height 361
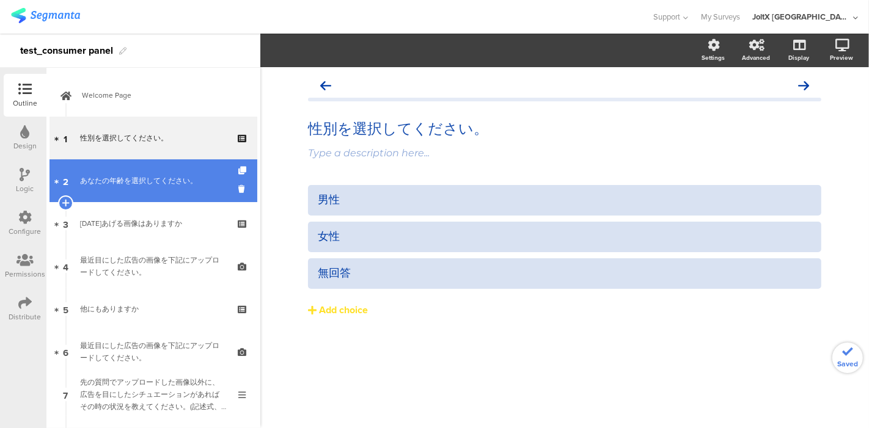
click at [117, 178] on div "あなたの年齢を選択してください。" at bounding box center [153, 181] width 146 height 12
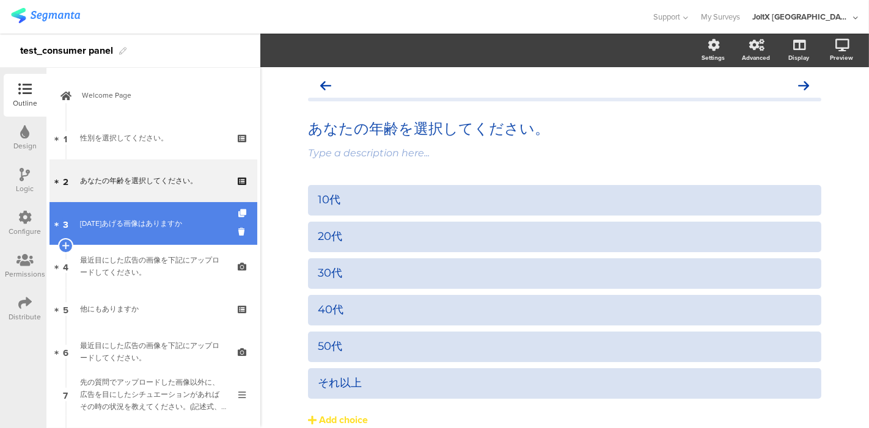
click at [127, 228] on div "今日あげる画像はありますか" at bounding box center [153, 223] width 146 height 12
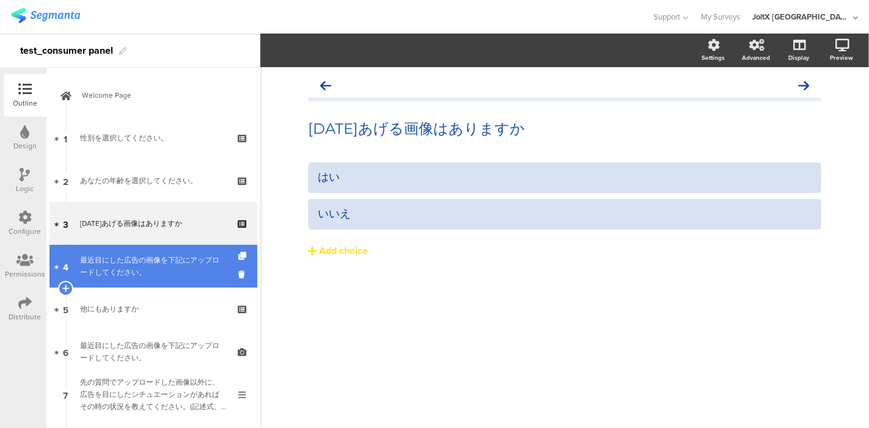
click at [121, 262] on div "最近目にした広告の画像を下記にアップロードしてください。" at bounding box center [153, 266] width 146 height 24
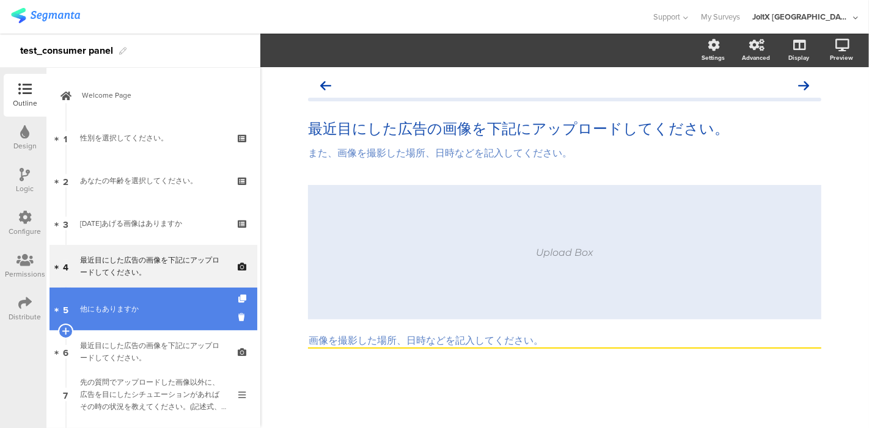
click at [115, 303] on div "他にもありますか" at bounding box center [153, 309] width 146 height 12
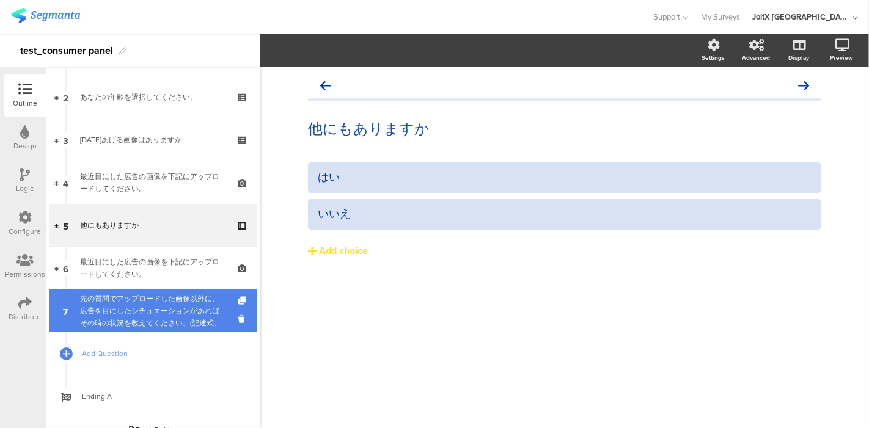
scroll to position [100, 0]
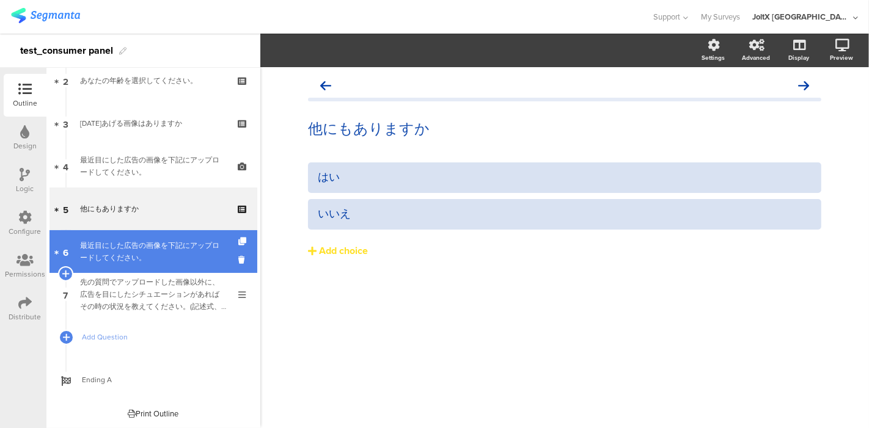
click at [115, 247] on div "最近目にした広告の画像を下記にアップロードしてください。" at bounding box center [153, 251] width 146 height 24
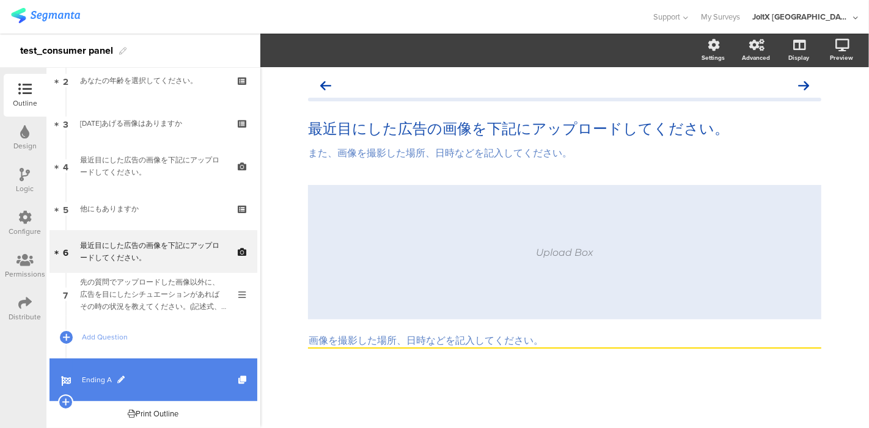
click at [95, 376] on span "Ending A" at bounding box center [160, 380] width 156 height 12
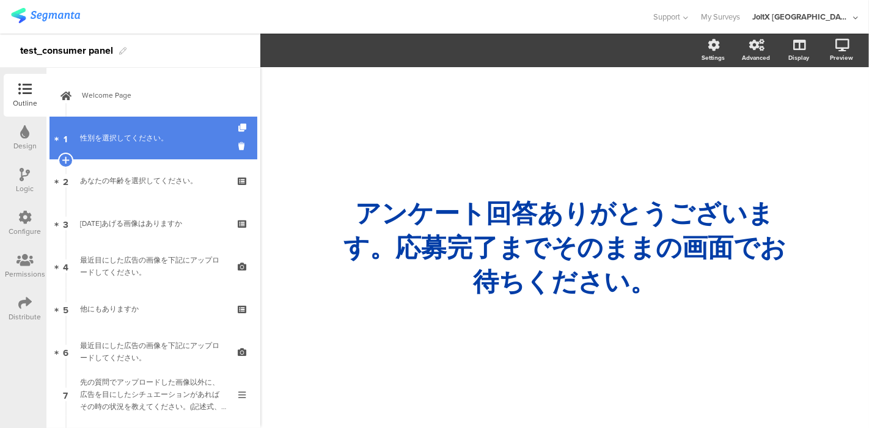
click at [133, 138] on div "性別を選択してください。" at bounding box center [153, 138] width 146 height 12
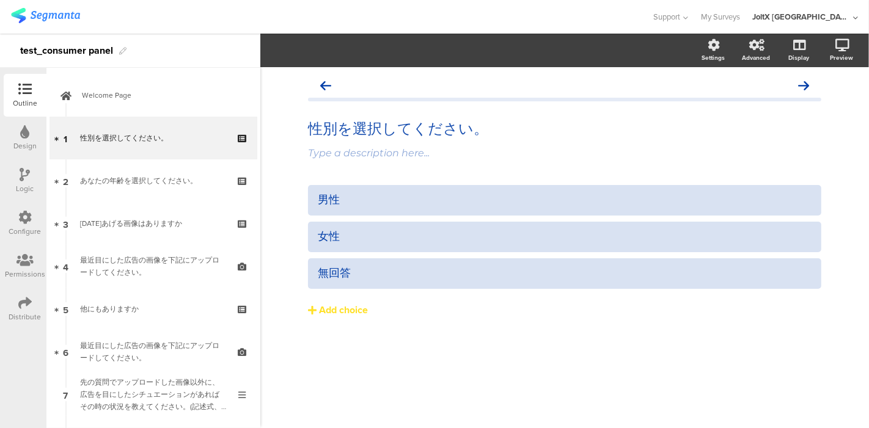
click at [420, 395] on div "性別を選択してください。 性別を選択してください。 Type a description here... 男性" at bounding box center [564, 247] width 608 height 361
click at [347, 371] on div "性別を選択してください。 性別を選択してください。 Type a description here... 男性 女性" at bounding box center [565, 220] width 538 height 307
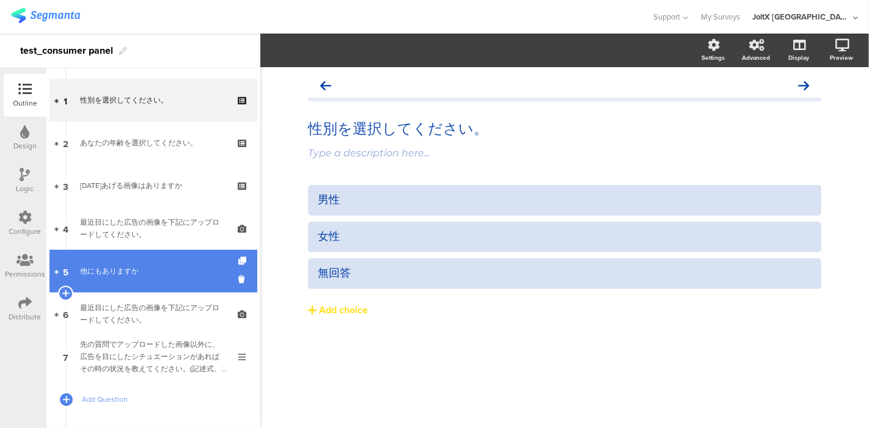
scroll to position [68, 0]
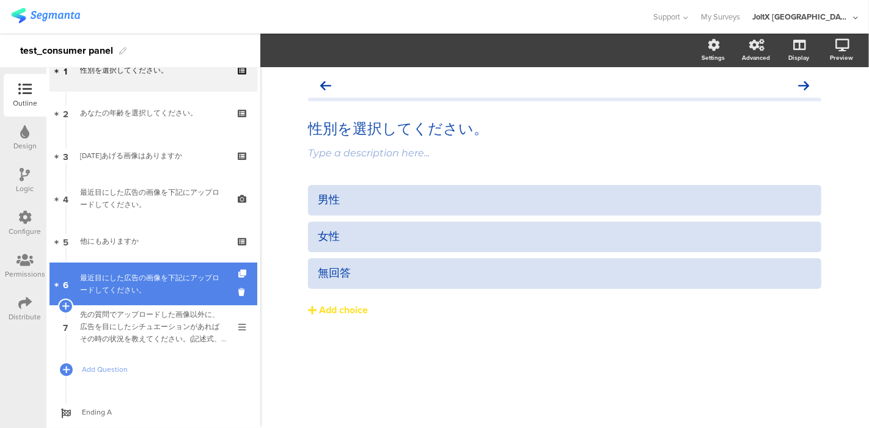
click at [148, 283] on div "最近目にした広告の画像を下記にアップロードしてください。" at bounding box center [153, 284] width 146 height 24
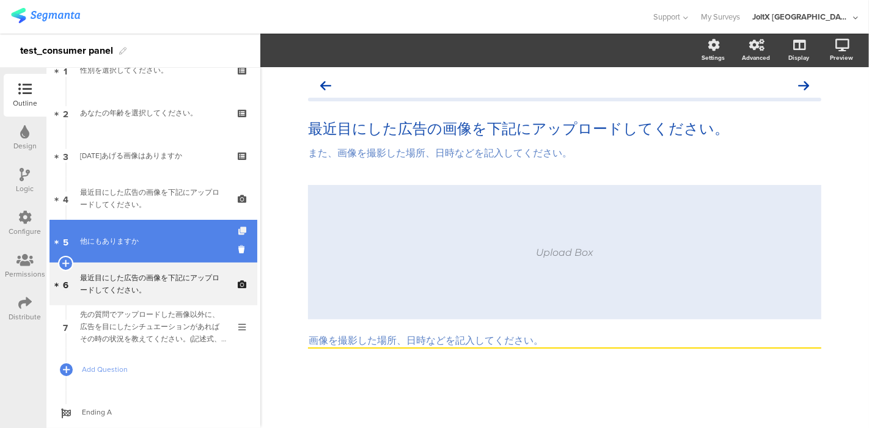
click at [238, 229] on icon at bounding box center [243, 231] width 10 height 8
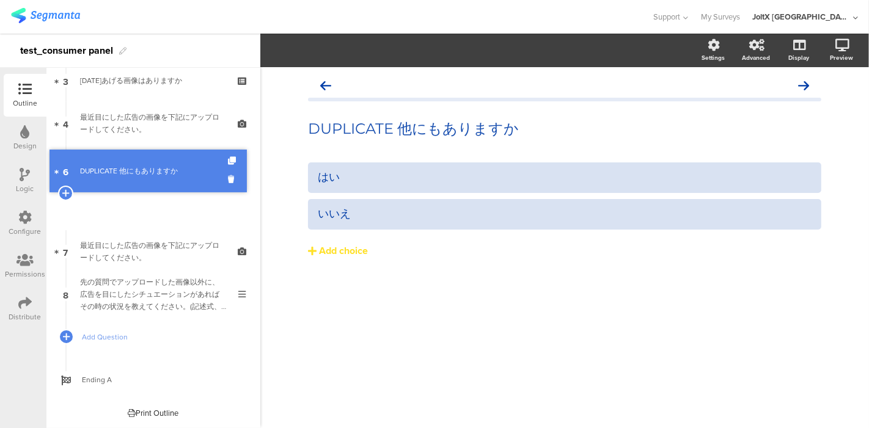
scroll to position [100, 0]
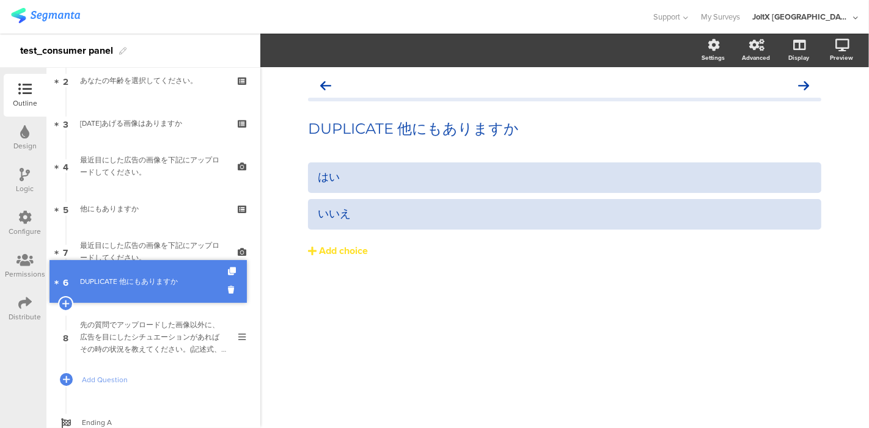
drag, startPoint x: 156, startPoint y: 210, endPoint x: 151, endPoint y: 282, distance: 72.9
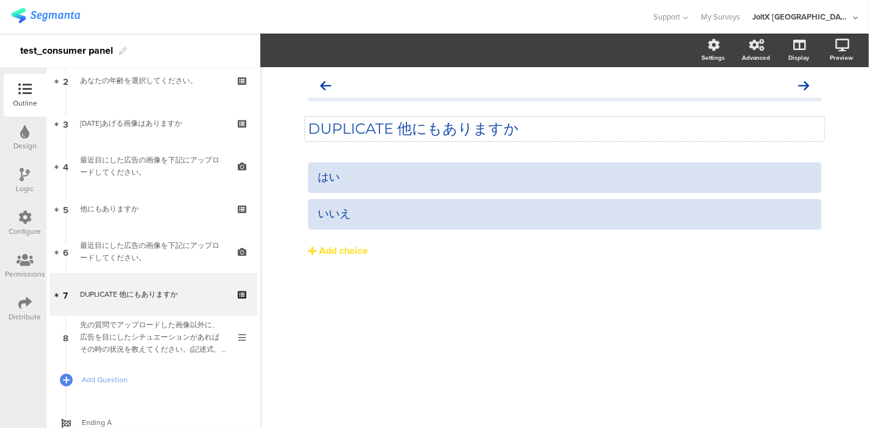
click at [399, 131] on div "DUPLICATE 他にもありますか DUPLICATE 他にもありますか" at bounding box center [564, 129] width 519 height 24
click at [343, 279] on div "はい いいえ Add choice" at bounding box center [564, 235] width 513 height 147
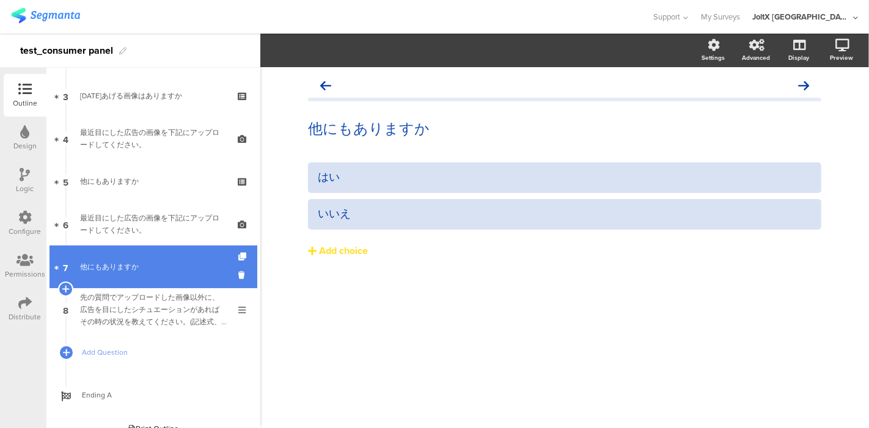
scroll to position [143, 0]
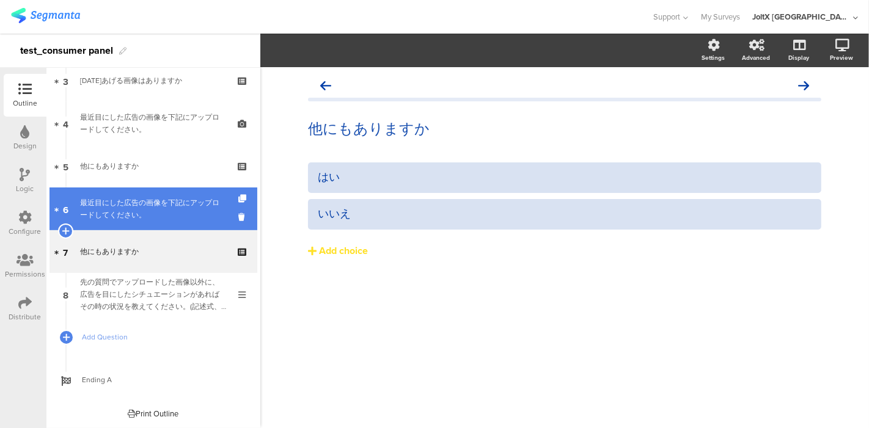
click at [137, 205] on div "最近目にした広告の画像を下記にアップロードしてください。" at bounding box center [153, 209] width 146 height 24
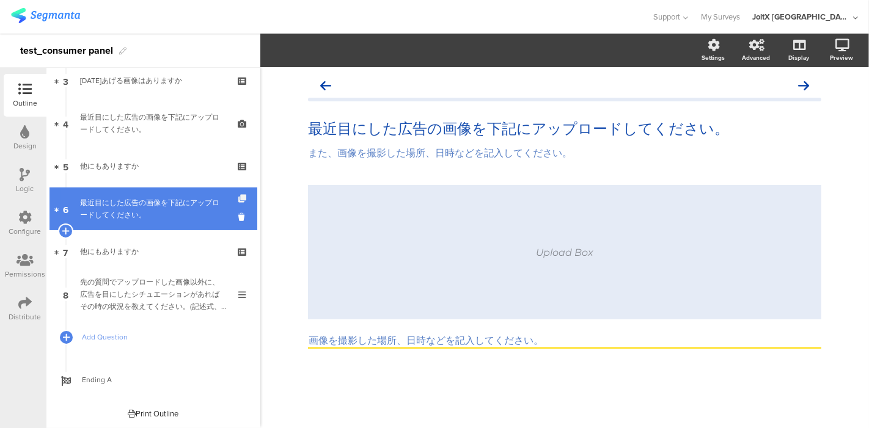
click at [238, 199] on icon at bounding box center [243, 199] width 10 height 8
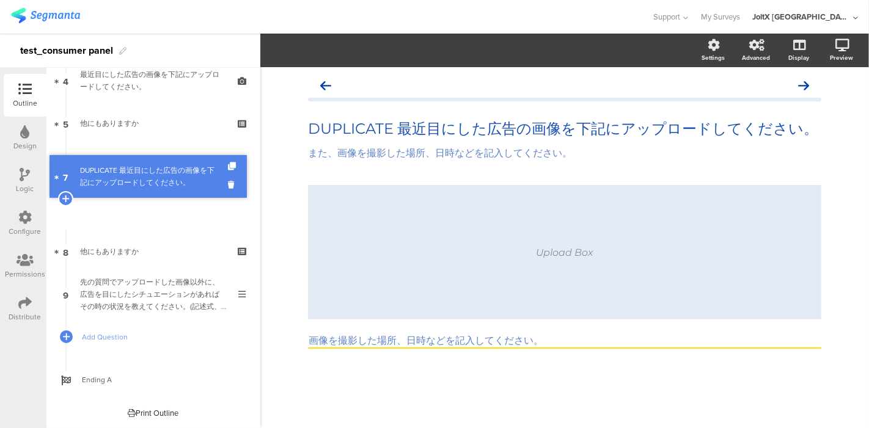
scroll to position [143, 0]
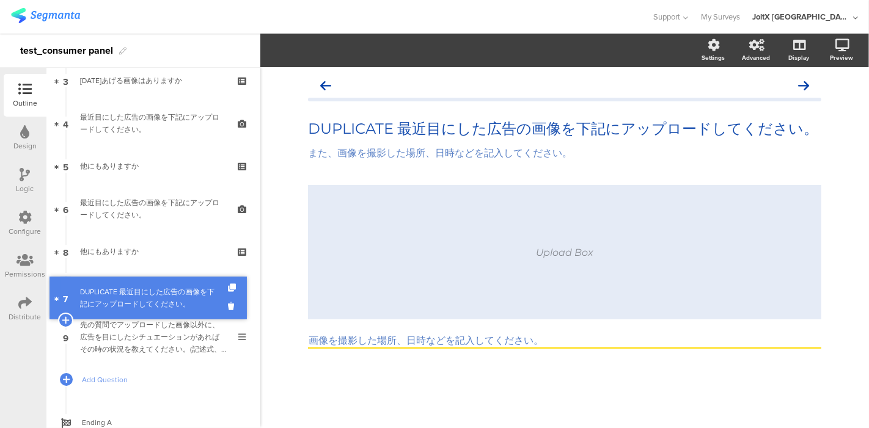
drag, startPoint x: 147, startPoint y: 205, endPoint x: 139, endPoint y: 294, distance: 89.5
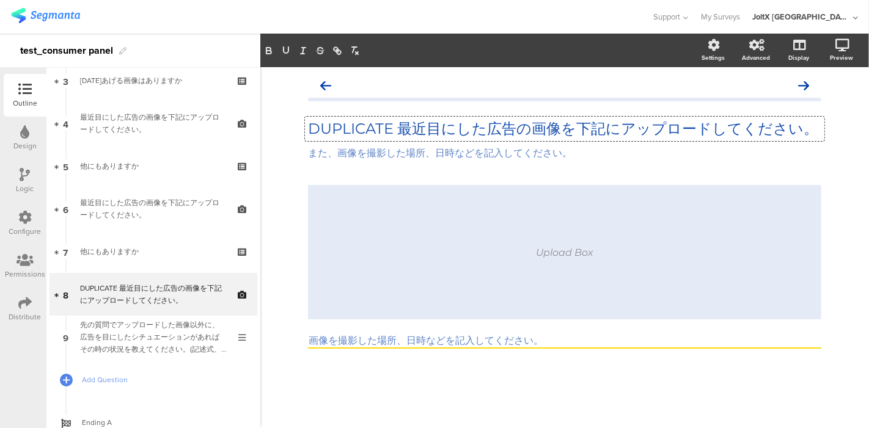
click at [398, 130] on div "DUPLICATE 最近目にした広告の画像を下記にアップロードしてください。 DUPLICATE 最近目にした広告の画像を下記にアップロードしてください。 D…" at bounding box center [564, 129] width 519 height 24
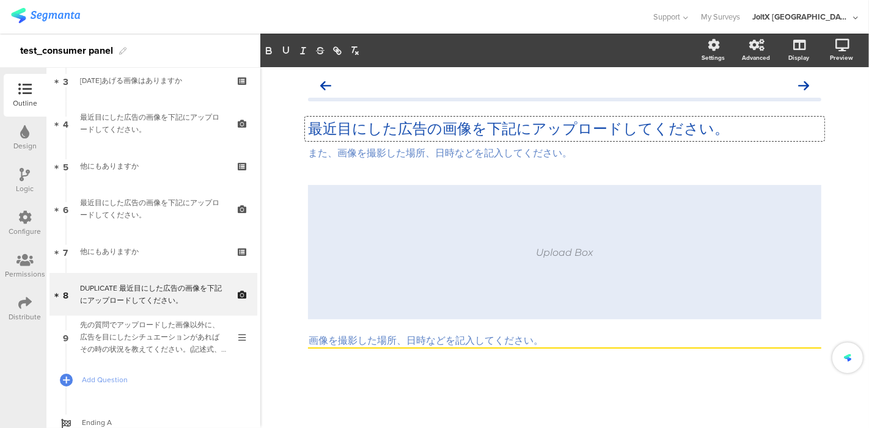
click at [300, 361] on div "最近目にした広告の画像を下記にアップロードしてください。 最近目にした広告の画像を下記にアップロードしてください。 最近目にした広告の画像を下記にアップロード…" at bounding box center [565, 232] width 538 height 330
click at [21, 172] on icon at bounding box center [25, 174] width 10 height 13
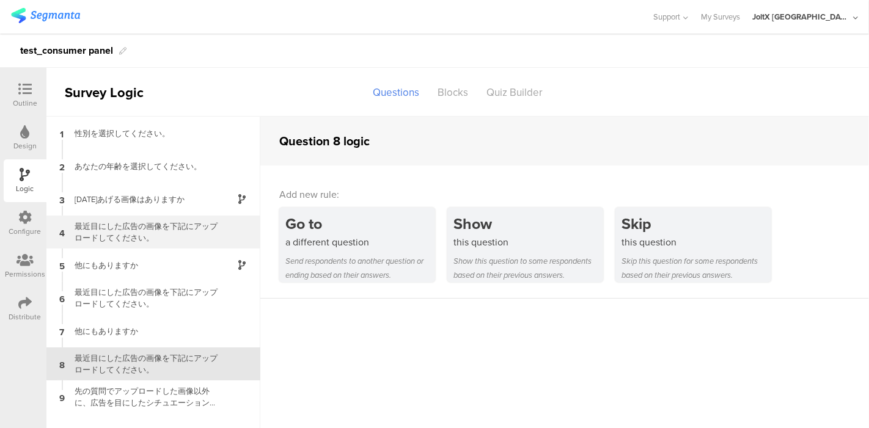
click at [125, 235] on div "最近目にした広告の画像を下記にアップロードしてください。" at bounding box center [143, 232] width 153 height 23
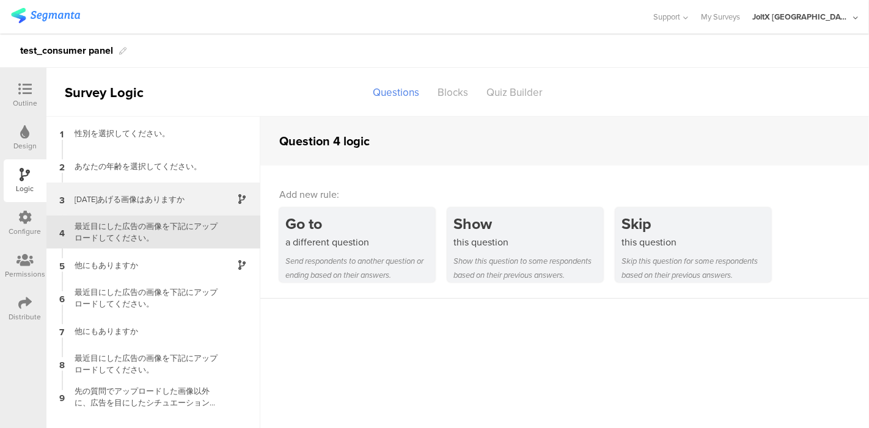
click at [136, 194] on div "今日あげる画像はありますか" at bounding box center [143, 200] width 153 height 12
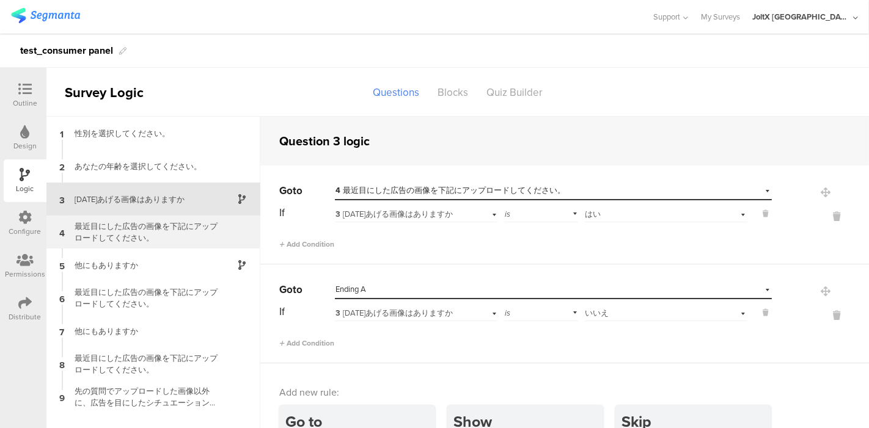
click at [127, 232] on div "最近目にした広告の画像を下記にアップロードしてください。" at bounding box center [143, 232] width 153 height 23
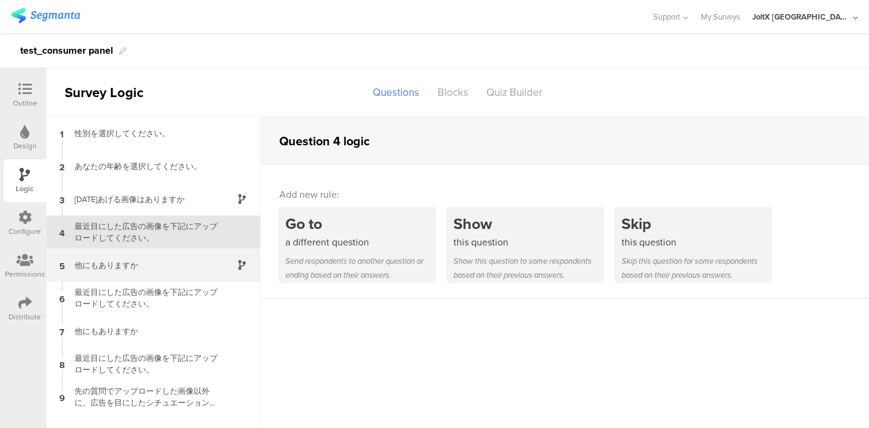
click at [106, 266] on div "他にもありますか" at bounding box center [143, 266] width 153 height 12
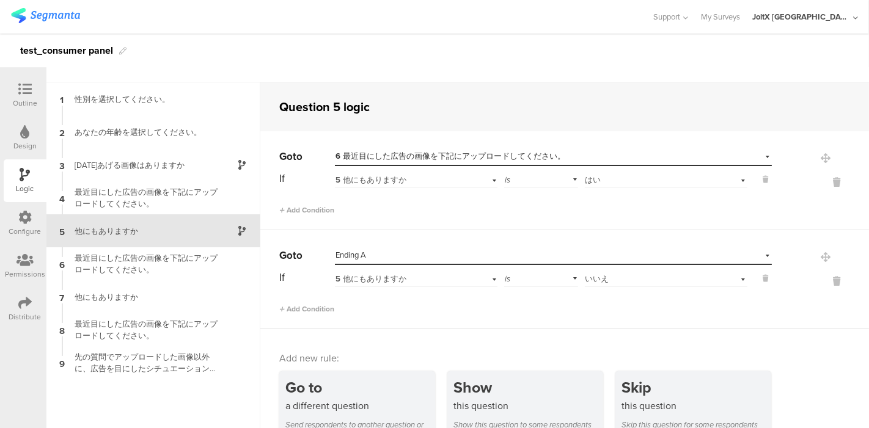
scroll to position [49, 0]
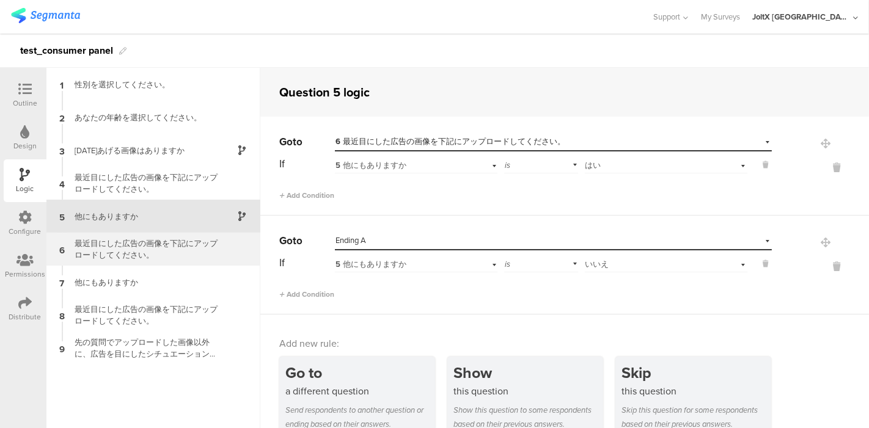
click at [109, 250] on div "最近目にした広告の画像を下記にアップロードしてください。" at bounding box center [143, 249] width 153 height 23
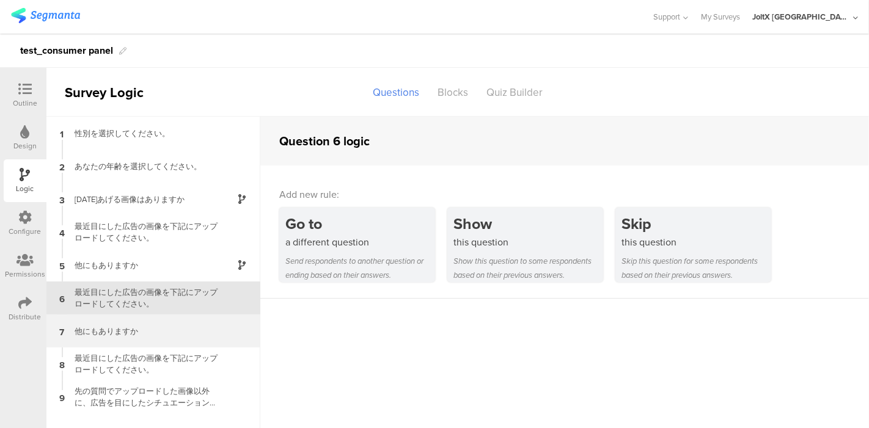
click at [115, 326] on div "他にもありますか" at bounding box center [143, 332] width 153 height 12
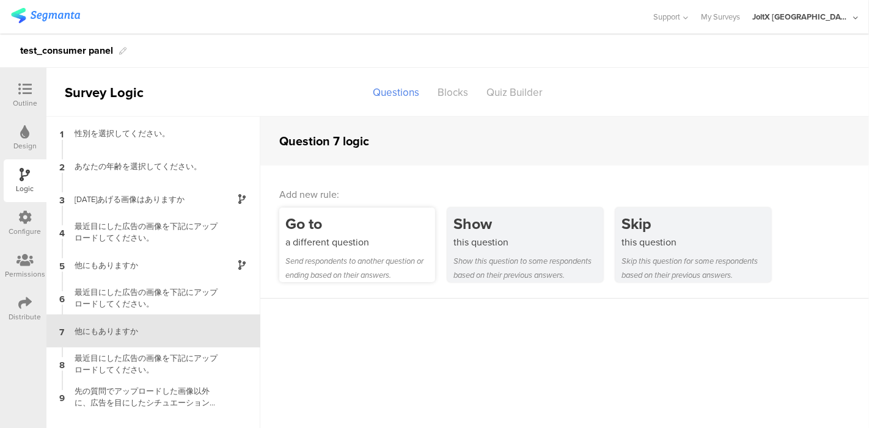
click at [307, 233] on div "Go to" at bounding box center [360, 224] width 150 height 23
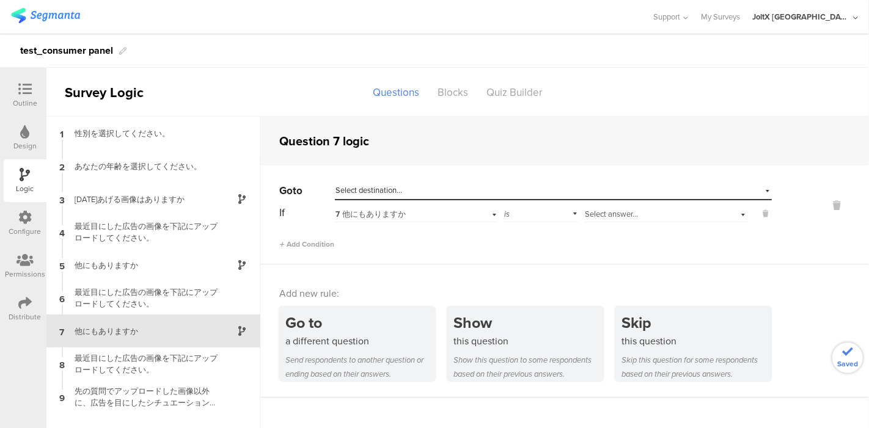
click at [645, 210] on div "Select answer..." at bounding box center [651, 214] width 132 height 11
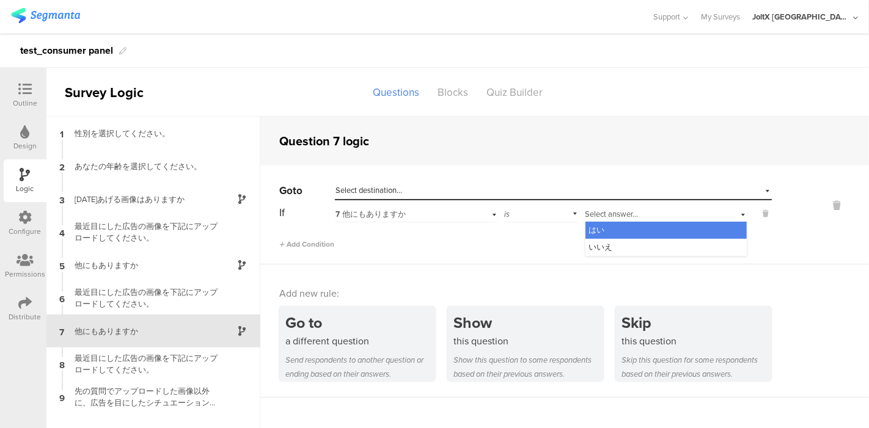
click at [614, 233] on div "はい" at bounding box center [665, 230] width 161 height 17
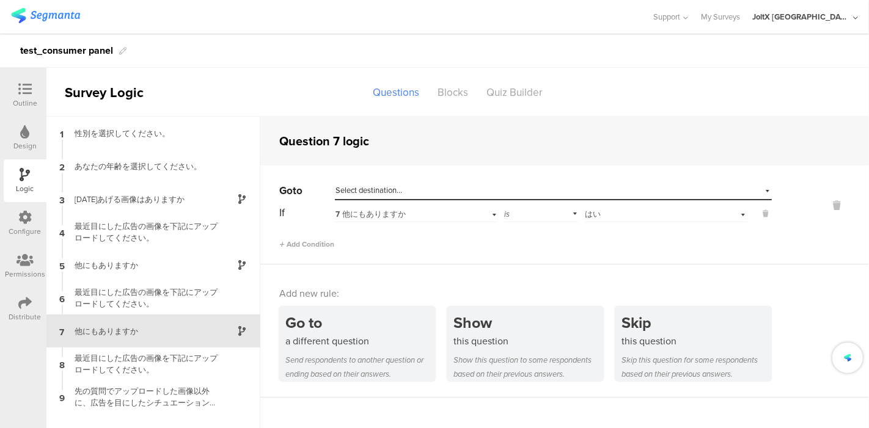
click at [465, 186] on div "Select destination..." at bounding box center [496, 190] width 323 height 11
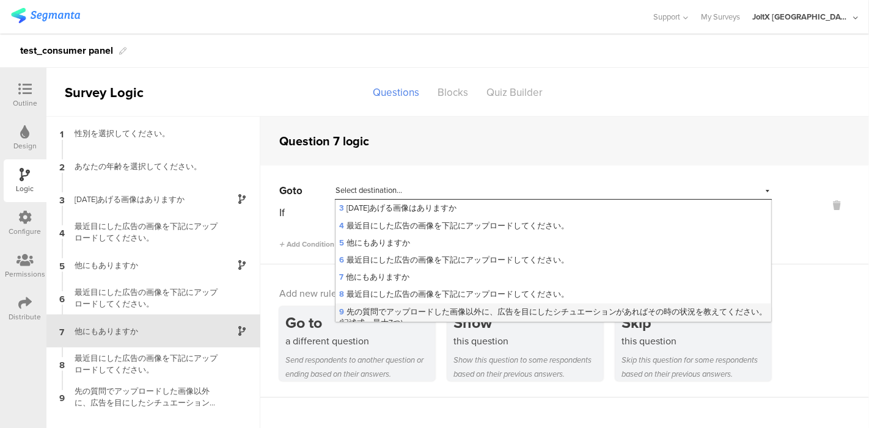
scroll to position [61, 0]
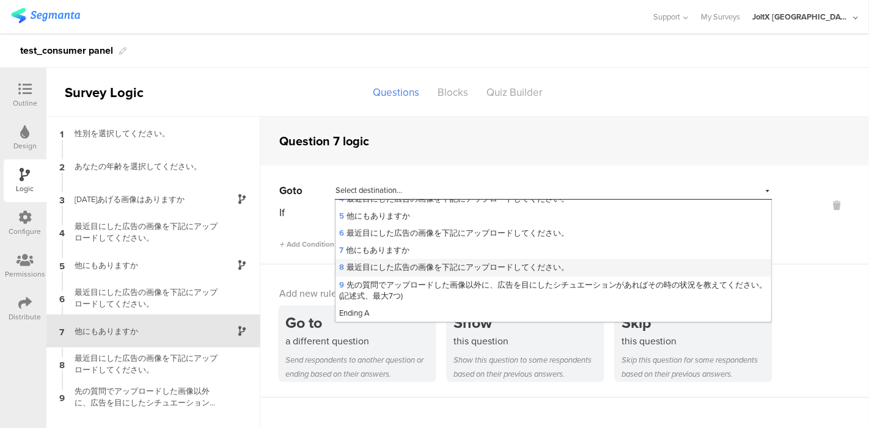
click at [412, 266] on span "8 最近目にした広告の画像を下記にアップロードしてください。" at bounding box center [454, 267] width 230 height 12
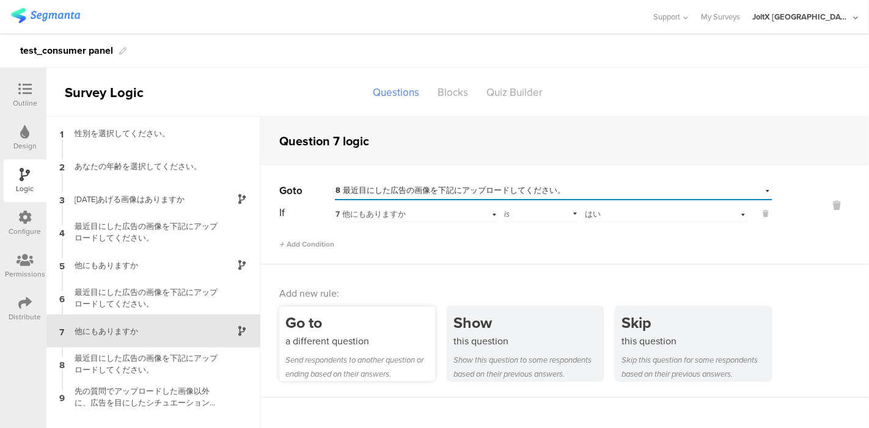
click at [341, 345] on div "a different question" at bounding box center [360, 341] width 150 height 14
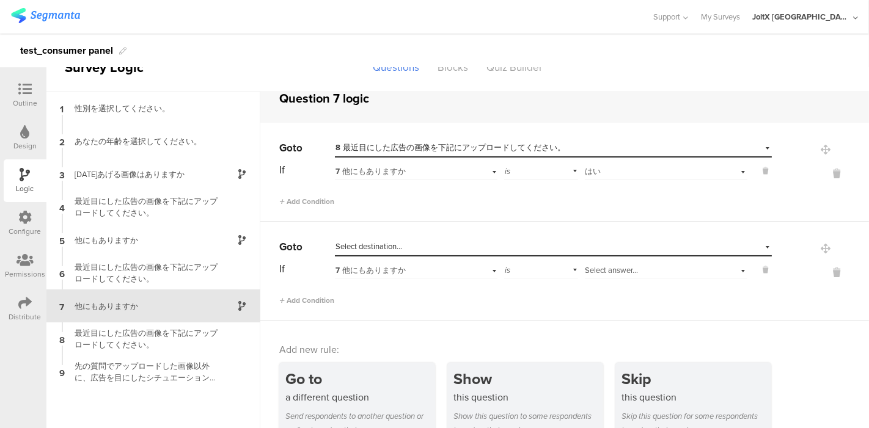
scroll to position [49, 0]
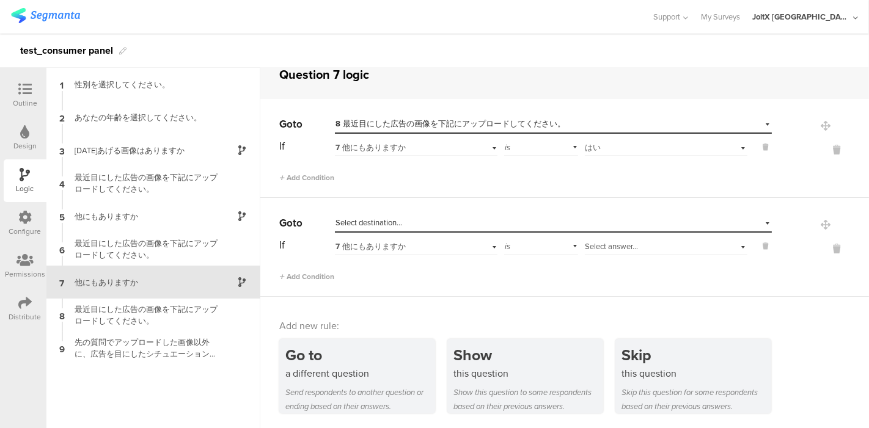
click at [429, 243] on div "7 他にもありますか" at bounding box center [400, 246] width 131 height 11
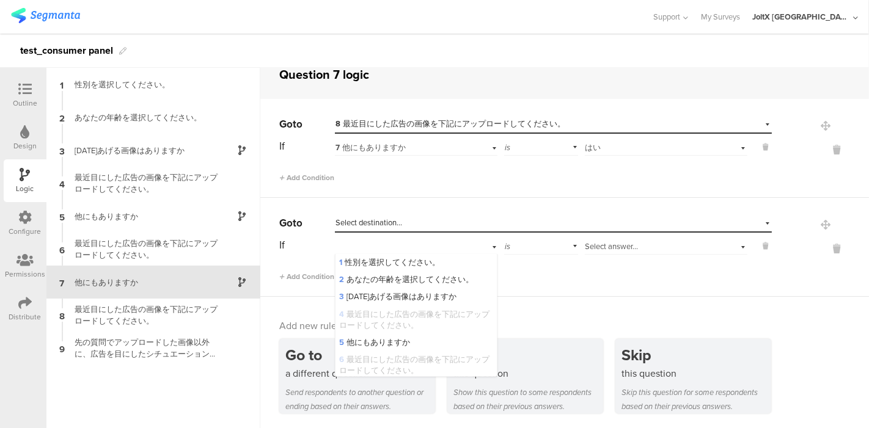
click at [558, 278] on div "Add Condition" at bounding box center [525, 271] width 492 height 21
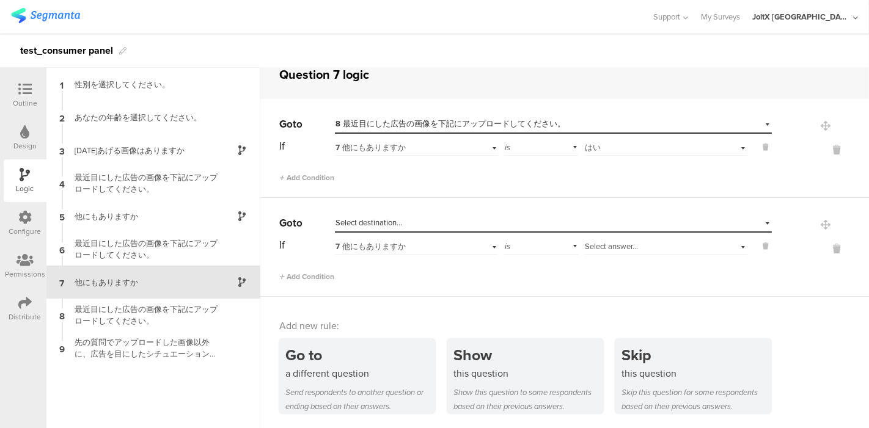
click at [601, 247] on span "Select answer..." at bounding box center [611, 247] width 53 height 12
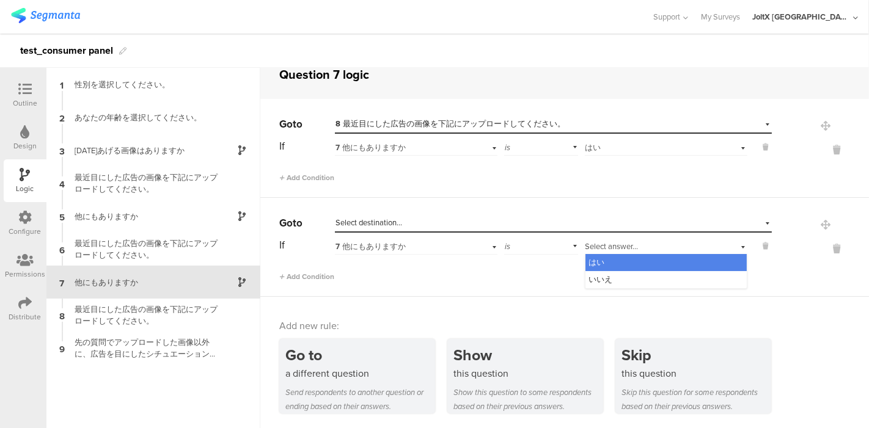
click at [595, 276] on span "いいえ" at bounding box center [601, 280] width 24 height 12
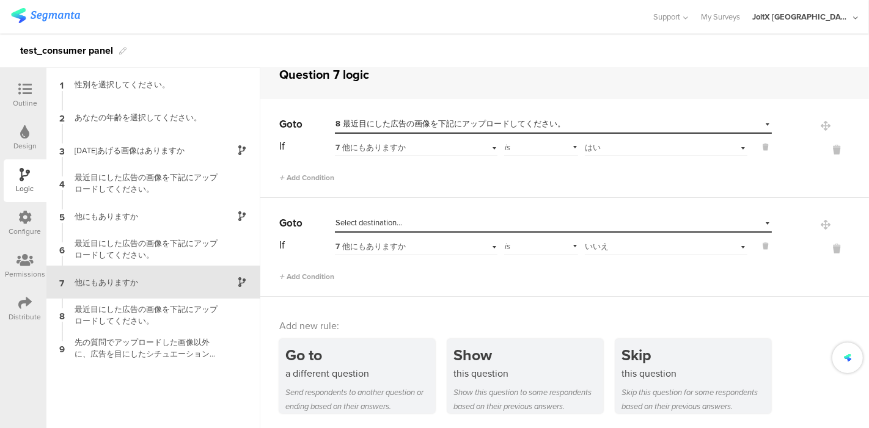
click at [490, 225] on div "Select destination..." at bounding box center [496, 222] width 323 height 11
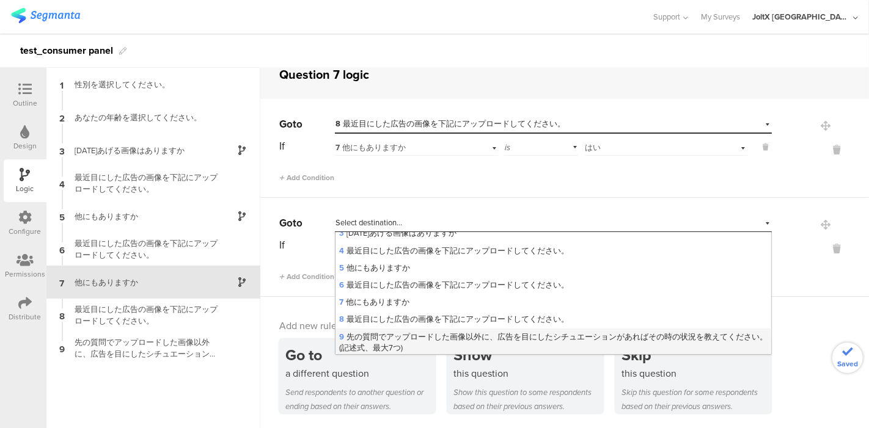
scroll to position [61, 0]
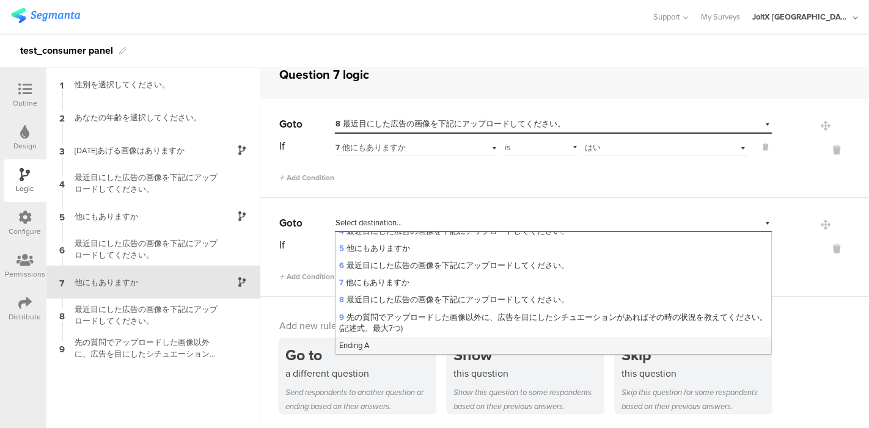
click at [389, 338] on div "Ending A" at bounding box center [553, 345] width 436 height 17
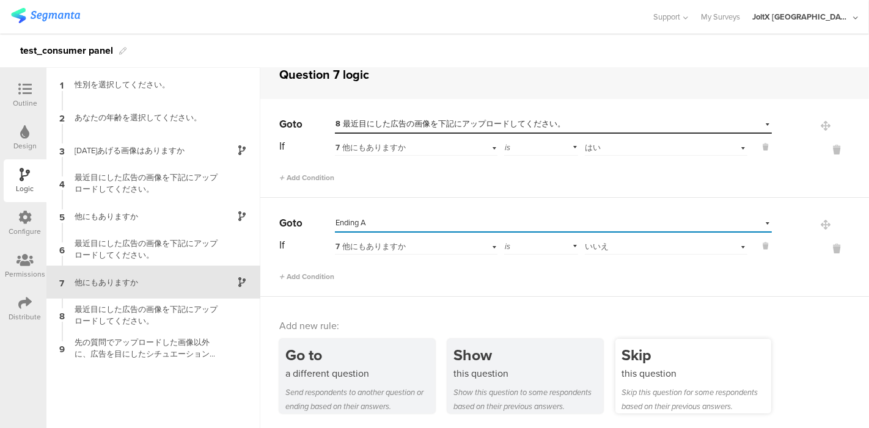
click at [632, 363] on div "Skip" at bounding box center [696, 355] width 150 height 23
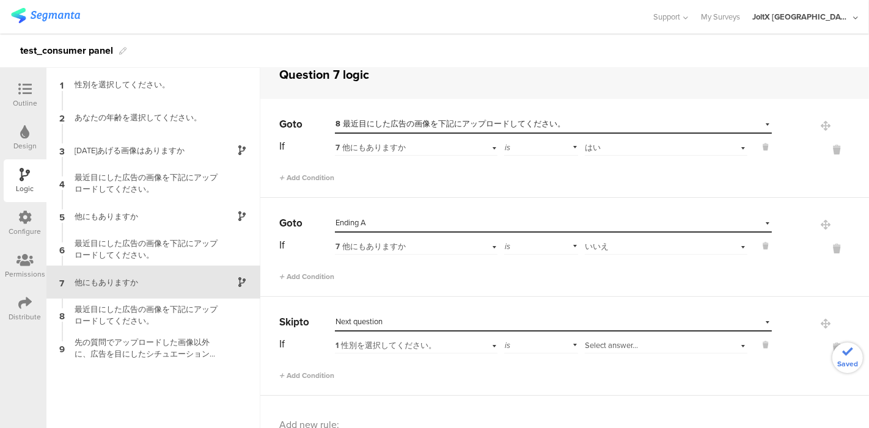
scroll to position [86, 0]
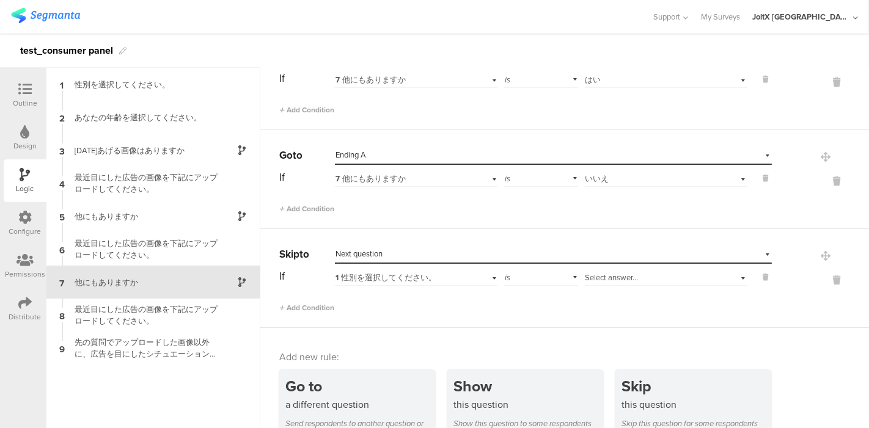
click at [578, 249] on div "Select destination... Next question" at bounding box center [545, 254] width 420 height 11
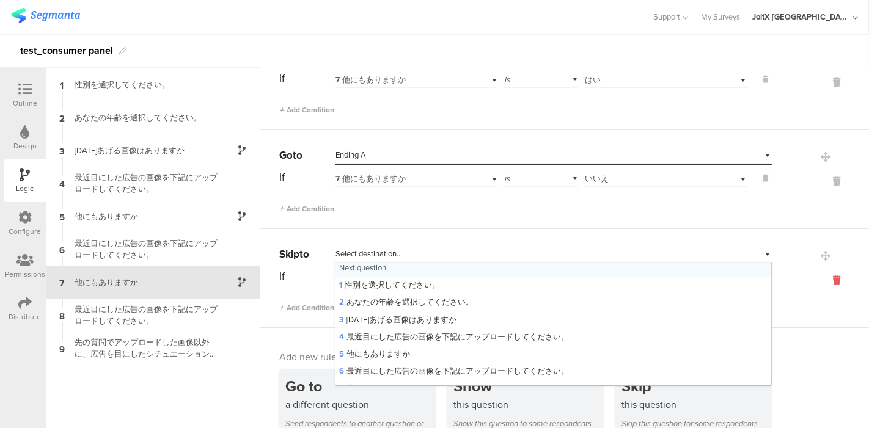
scroll to position [0, 0]
click at [822, 275] on icon at bounding box center [836, 280] width 29 height 14
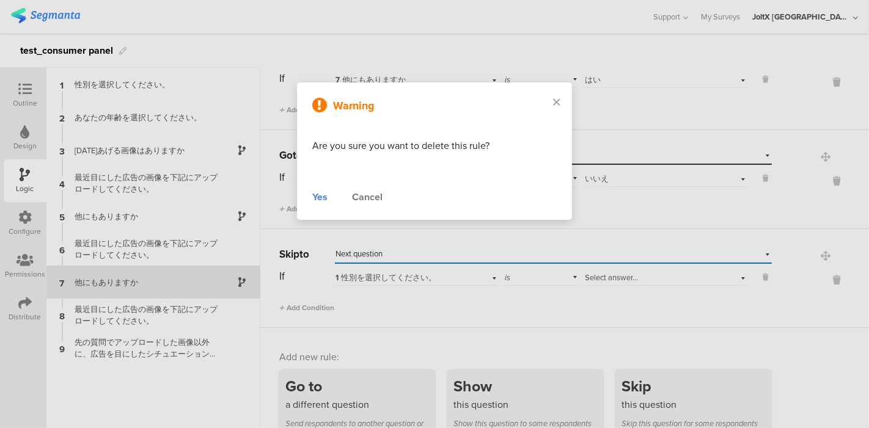
click at [316, 198] on div "Yes" at bounding box center [319, 197] width 15 height 15
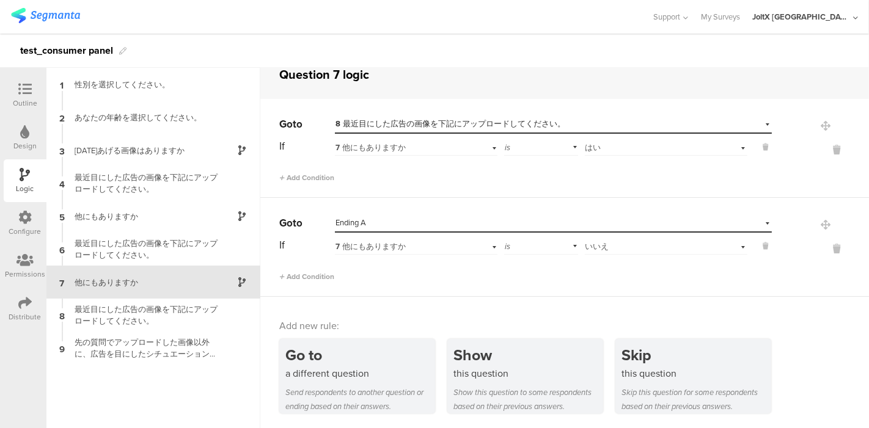
click at [422, 10] on div at bounding box center [326, 17] width 630 height 20
click at [18, 92] on icon at bounding box center [24, 88] width 13 height 13
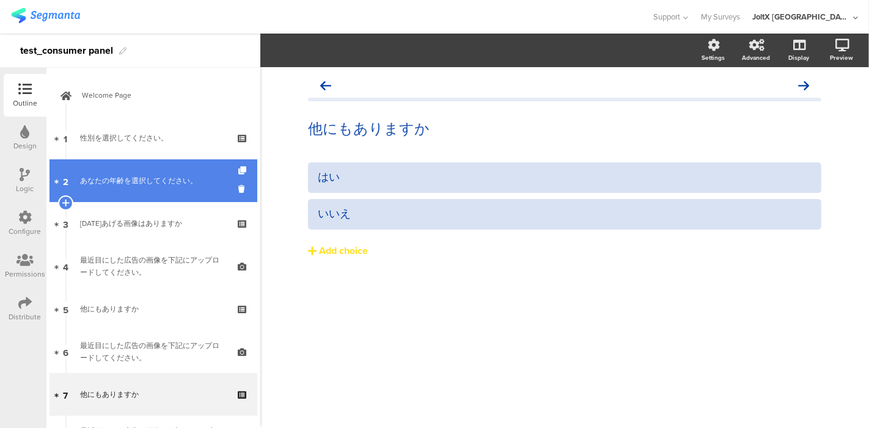
click at [125, 177] on div "あなたの年齢を選択してください。" at bounding box center [153, 181] width 146 height 12
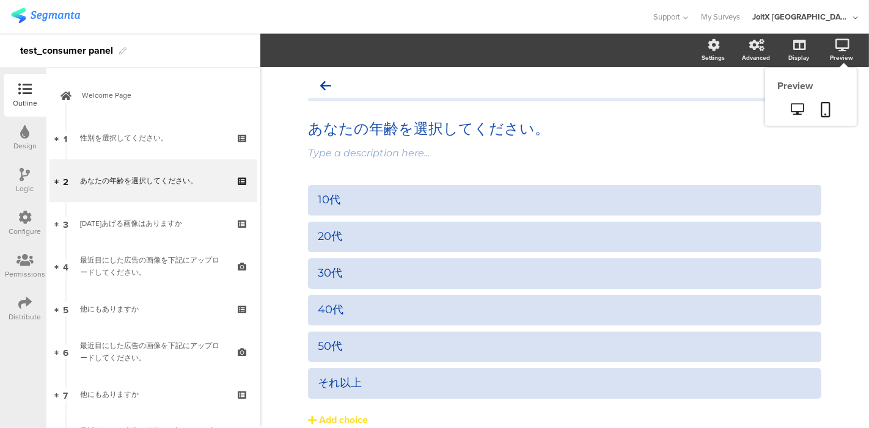
click at [831, 53] on div "Preview" at bounding box center [841, 57] width 23 height 9
click at [791, 109] on icon at bounding box center [797, 109] width 13 height 12
click at [791, 111] on icon at bounding box center [797, 109] width 13 height 12
click at [791, 104] on icon at bounding box center [797, 109] width 13 height 12
click at [20, 177] on icon at bounding box center [25, 174] width 10 height 13
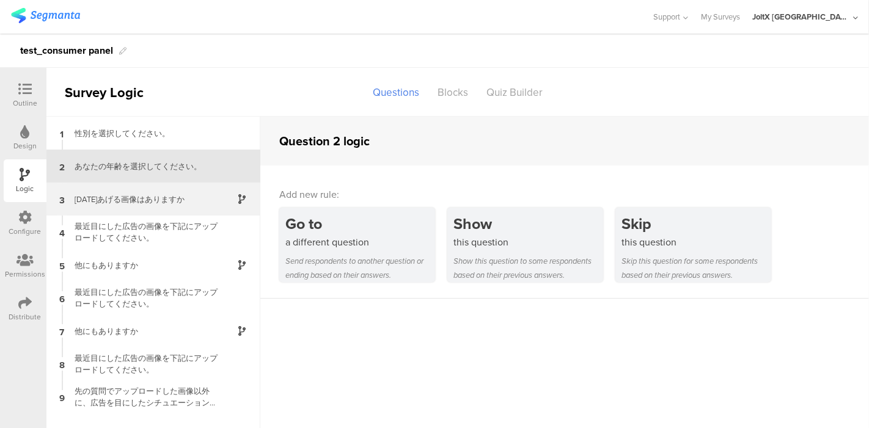
click at [142, 205] on div "3 今日あげる画像はありますか" at bounding box center [153, 199] width 214 height 33
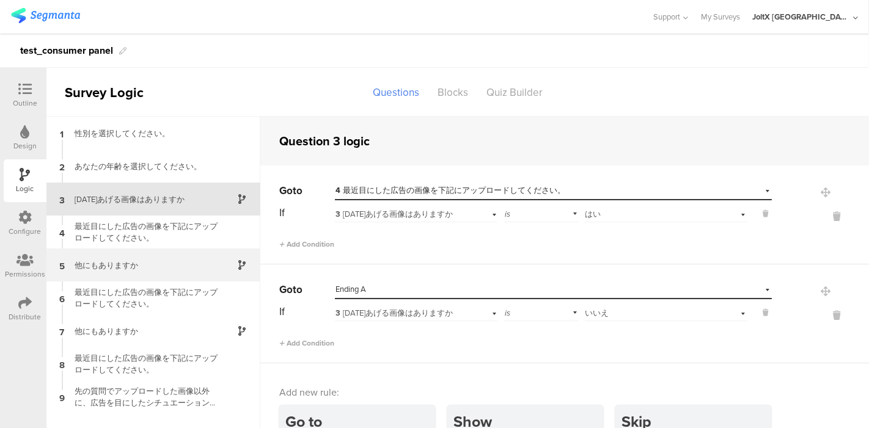
click at [137, 266] on div "他にもありますか" at bounding box center [143, 266] width 153 height 12
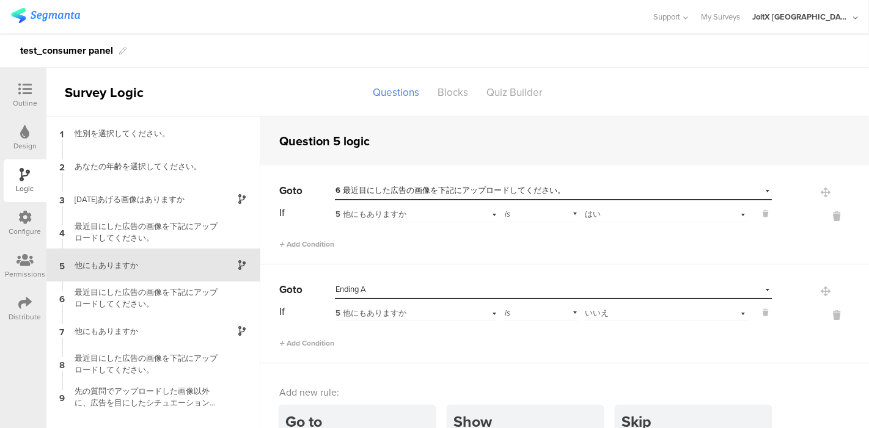
scroll to position [16, 0]
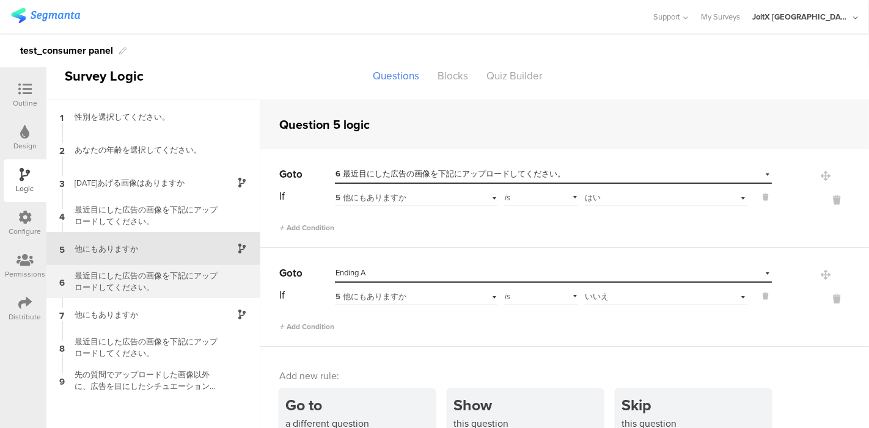
click at [142, 284] on div "最近目にした広告の画像を下記にアップロードしてください。" at bounding box center [143, 281] width 153 height 23
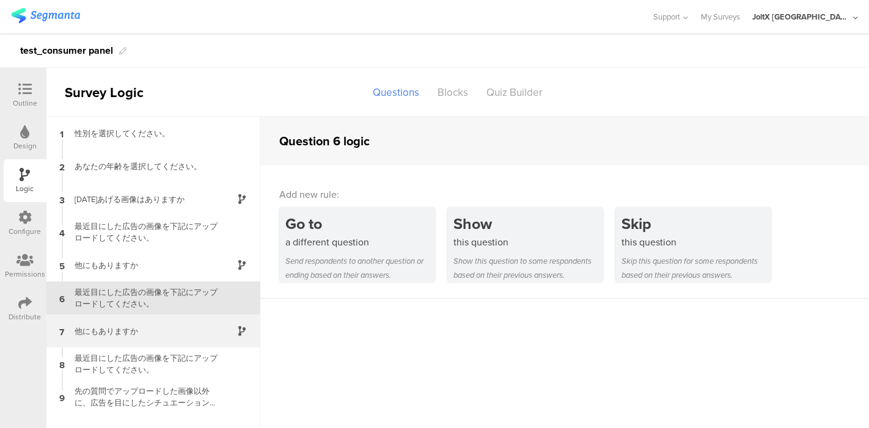
click at [115, 330] on div "他にもありますか" at bounding box center [143, 332] width 153 height 12
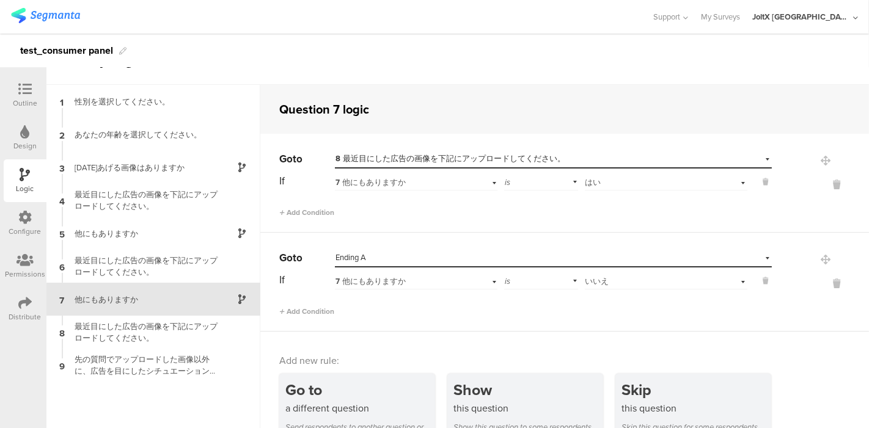
scroll to position [49, 0]
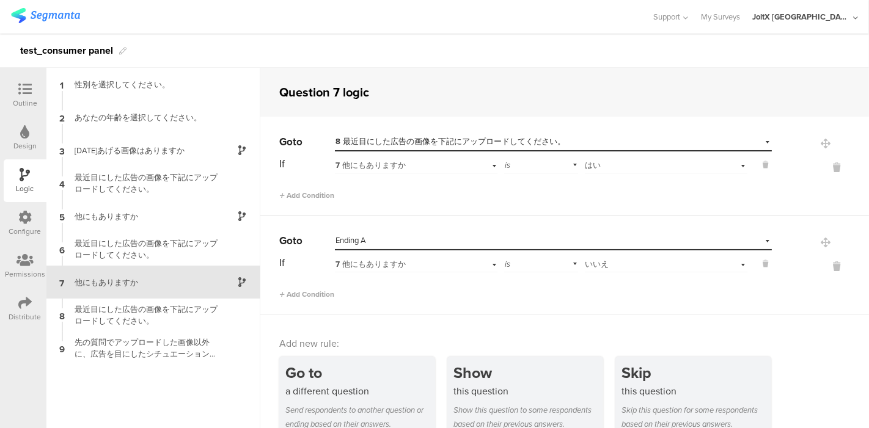
click at [26, 93] on icon at bounding box center [24, 88] width 13 height 13
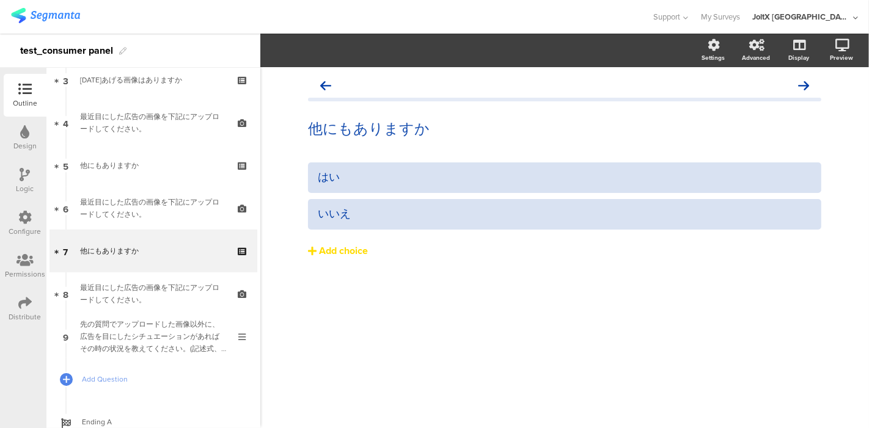
scroll to position [147, 0]
click at [442, 277] on div "はい いいえ Add choice" at bounding box center [564, 235] width 513 height 147
click at [414, 351] on div "他にもありますか 他にもありますか はい" at bounding box center [564, 247] width 608 height 361
click at [516, 359] on div "他にもありますか 他にもありますか はい" at bounding box center [564, 247] width 608 height 361
click at [442, 304] on div "はい いいえ Add choice" at bounding box center [564, 235] width 513 height 147
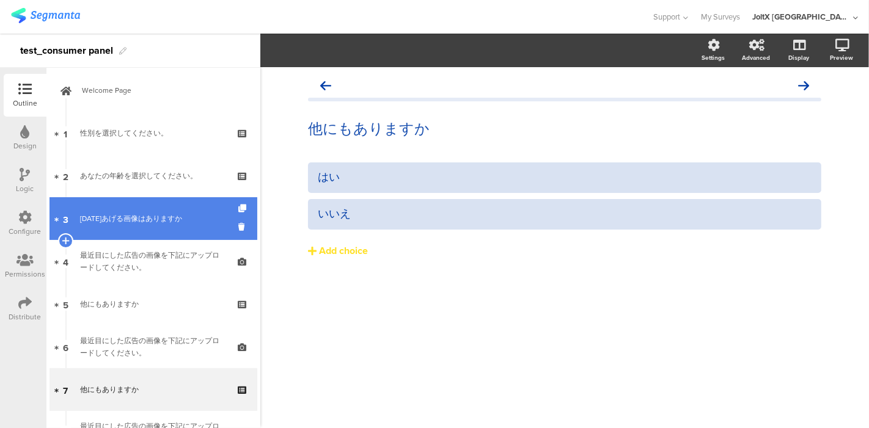
scroll to position [0, 0]
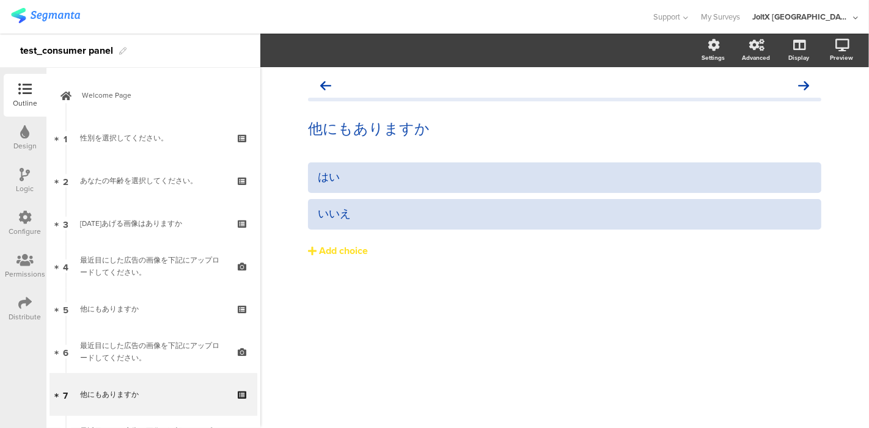
click at [304, 322] on div "他にもありますか 他にもありますか はい" at bounding box center [564, 247] width 608 height 361
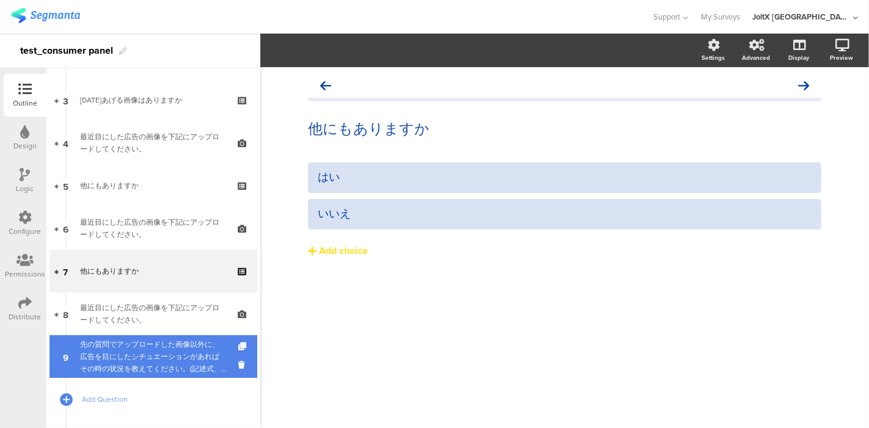
scroll to position [136, 0]
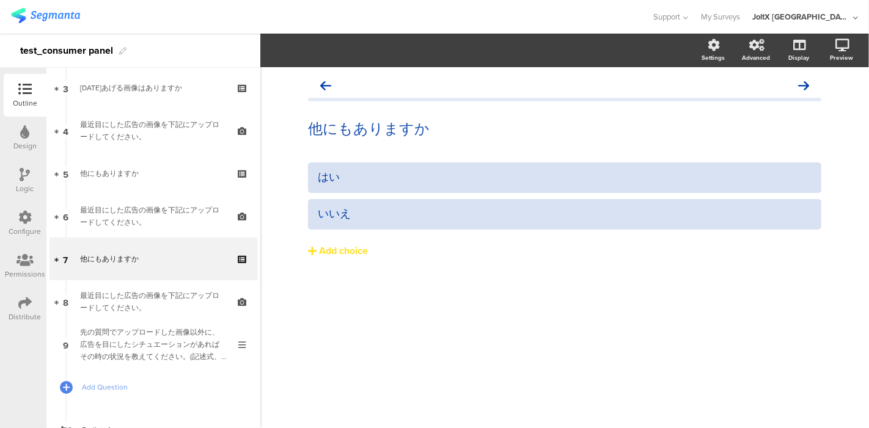
click at [383, 341] on div "他にもありますか 他にもありますか はい" at bounding box center [564, 247] width 608 height 361
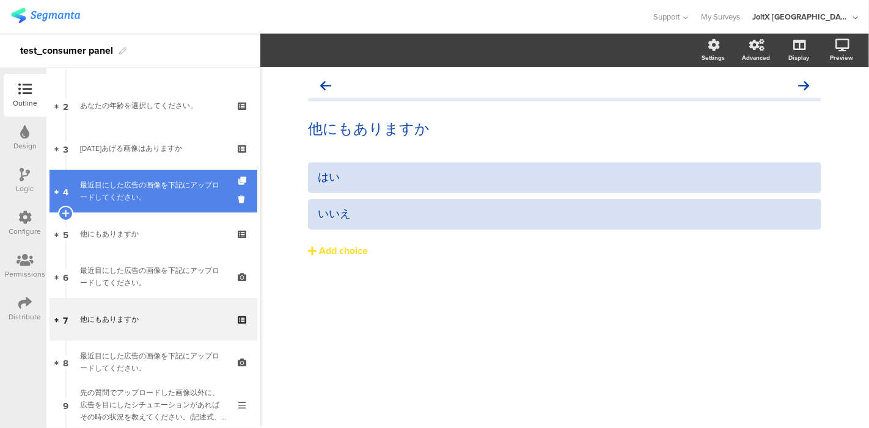
scroll to position [0, 0]
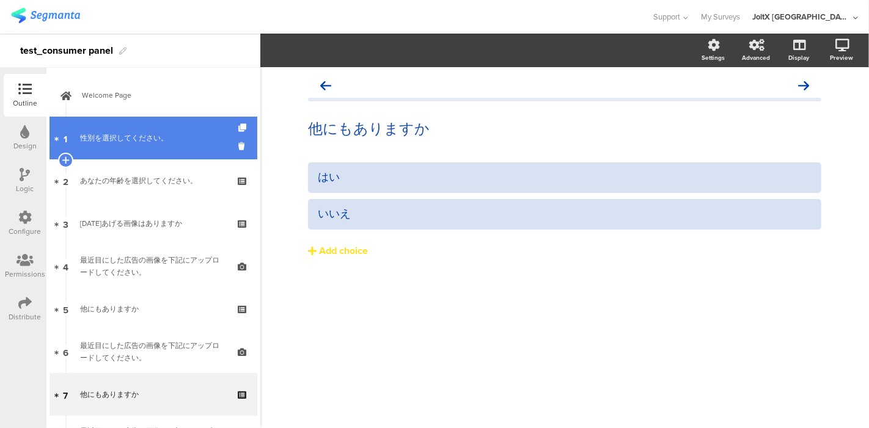
click at [145, 142] on div "性別を選択してください。" at bounding box center [153, 138] width 146 height 12
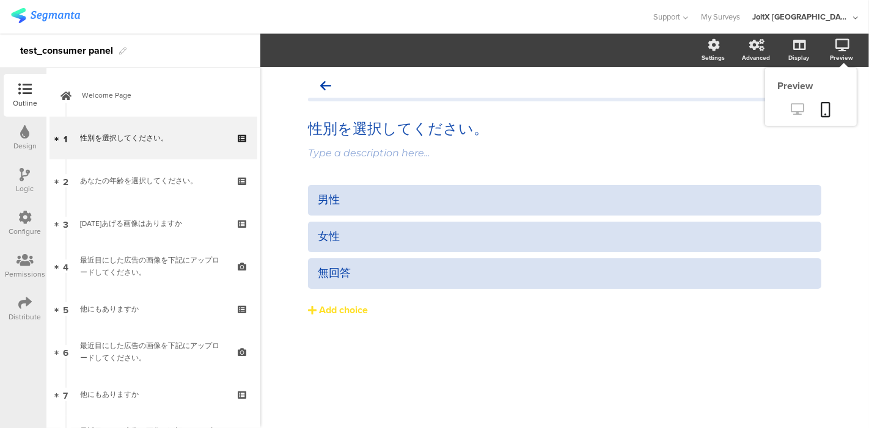
click at [801, 106] on icon at bounding box center [797, 109] width 13 height 12
click at [791, 107] on icon at bounding box center [797, 109] width 13 height 12
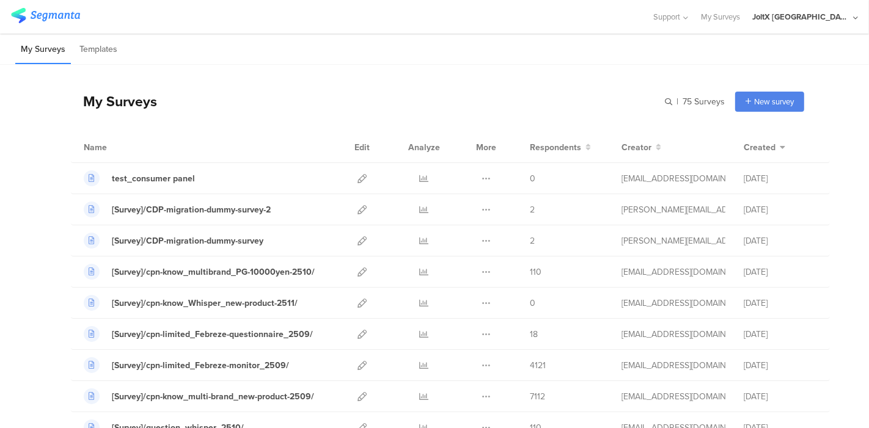
click at [541, 55] on div "My Surveys Templates" at bounding box center [434, 49] width 869 height 31
click at [514, 13] on div at bounding box center [326, 17] width 630 height 20
drag, startPoint x: 288, startPoint y: 85, endPoint x: 284, endPoint y: 96, distance: 11.8
click at [288, 84] on div "My Surveys | 75 Surveys New survey Start from scratch Choose from templates" at bounding box center [437, 101] width 733 height 49
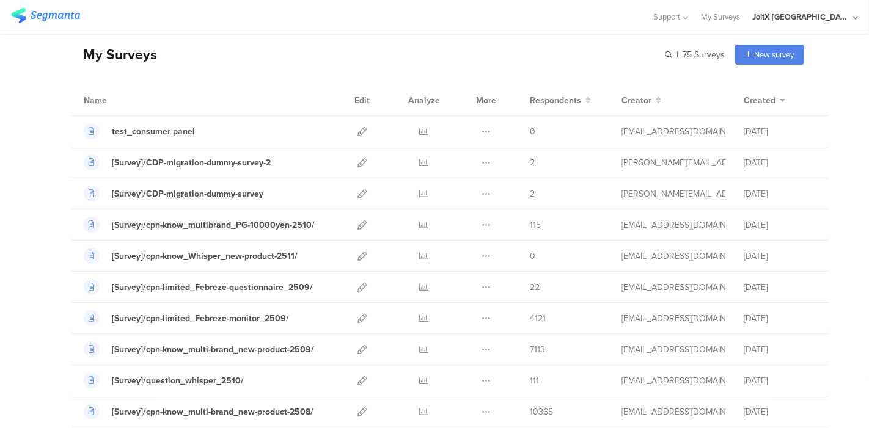
scroll to position [68, 0]
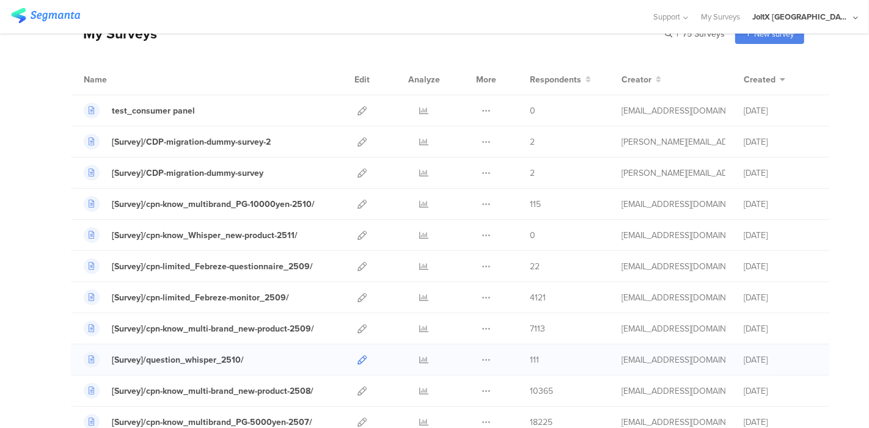
click at [357, 359] on icon at bounding box center [361, 360] width 9 height 9
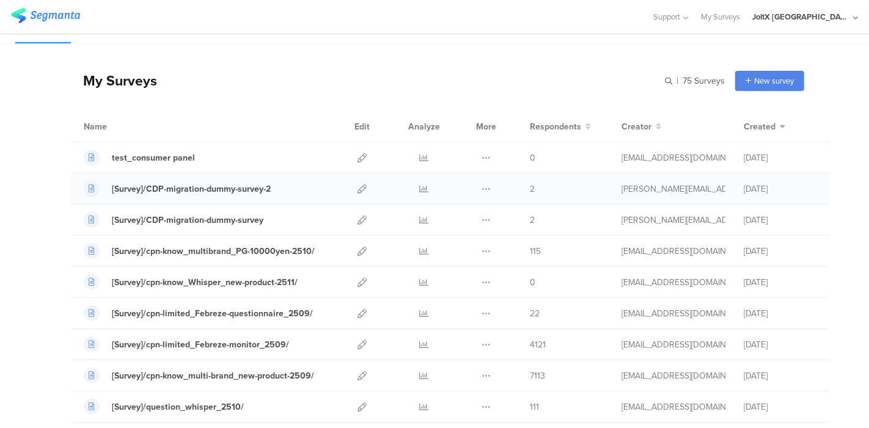
scroll to position [0, 0]
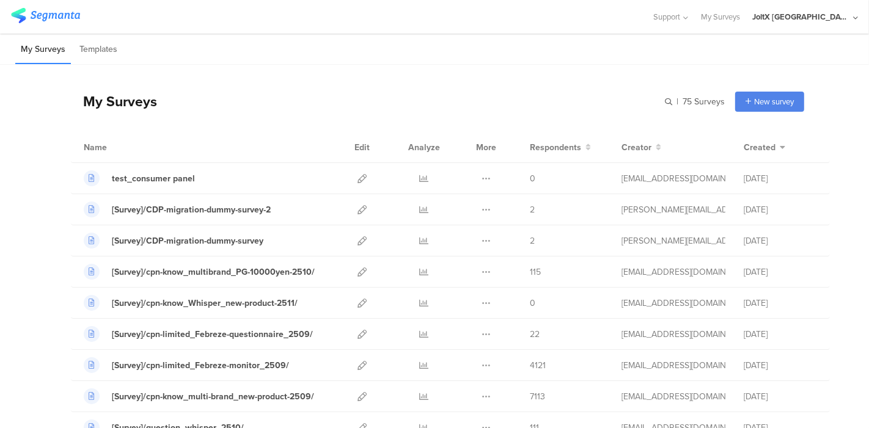
click at [369, 59] on div "My Surveys Templates" at bounding box center [434, 49] width 869 height 31
click at [438, 81] on div "My Surveys | 75 Surveys New survey Start from scratch Choose from templates" at bounding box center [437, 101] width 733 height 49
click at [396, 56] on div "My Surveys Templates" at bounding box center [434, 49] width 869 height 31
click at [493, 46] on div "My Surveys Templates" at bounding box center [434, 49] width 869 height 31
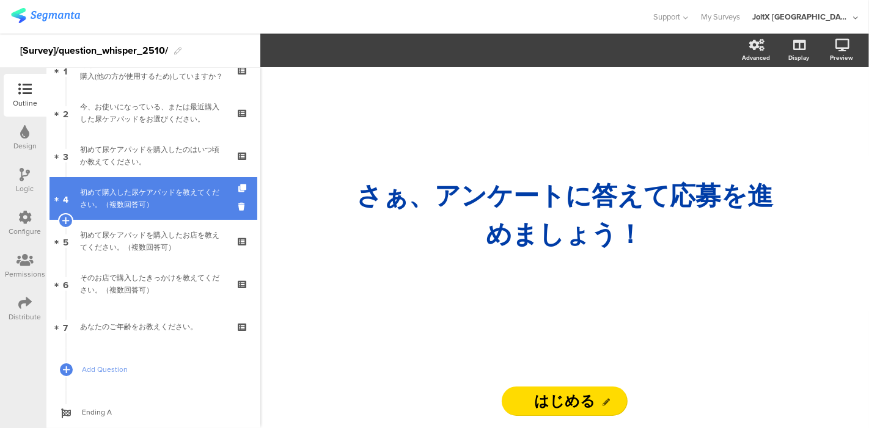
scroll to position [100, 0]
